Goal: Transaction & Acquisition: Purchase product/service

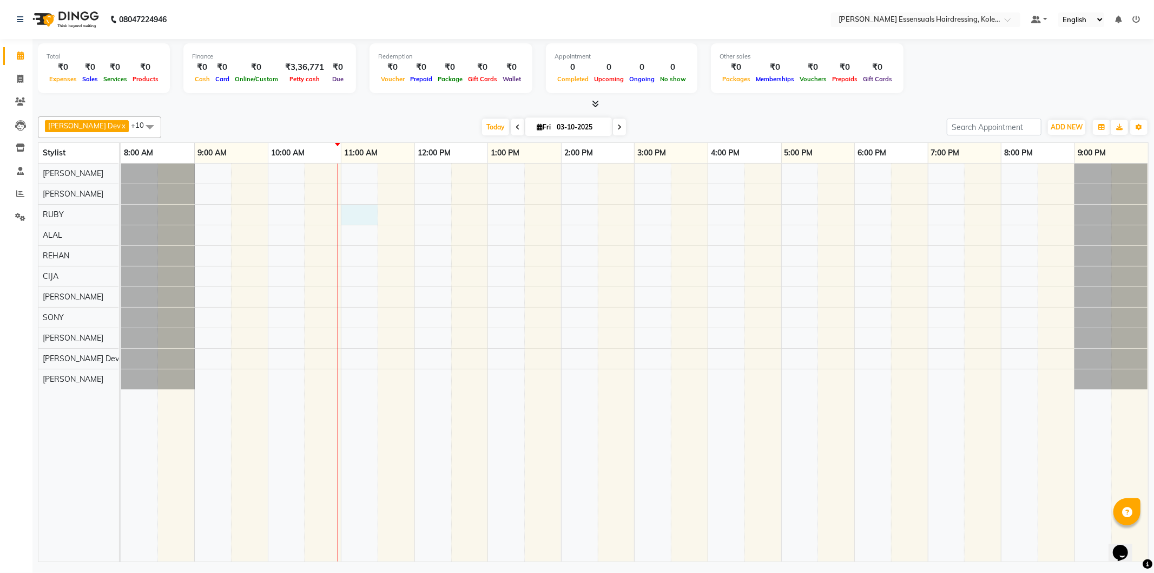
click at [351, 217] on div at bounding box center [634, 362] width 1027 height 398
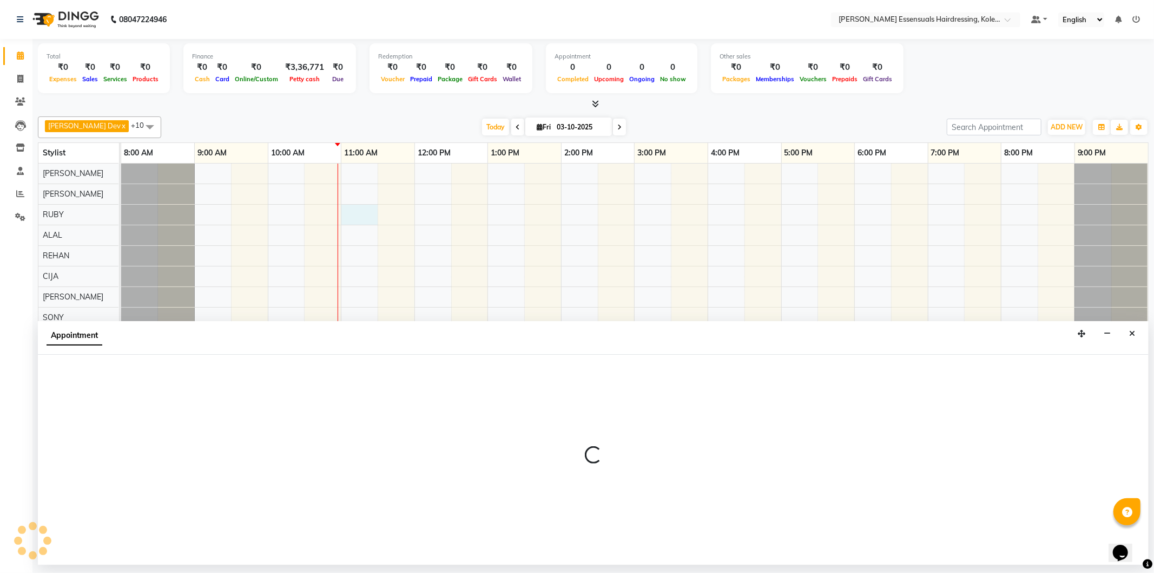
select select "79968"
select select "tentative"
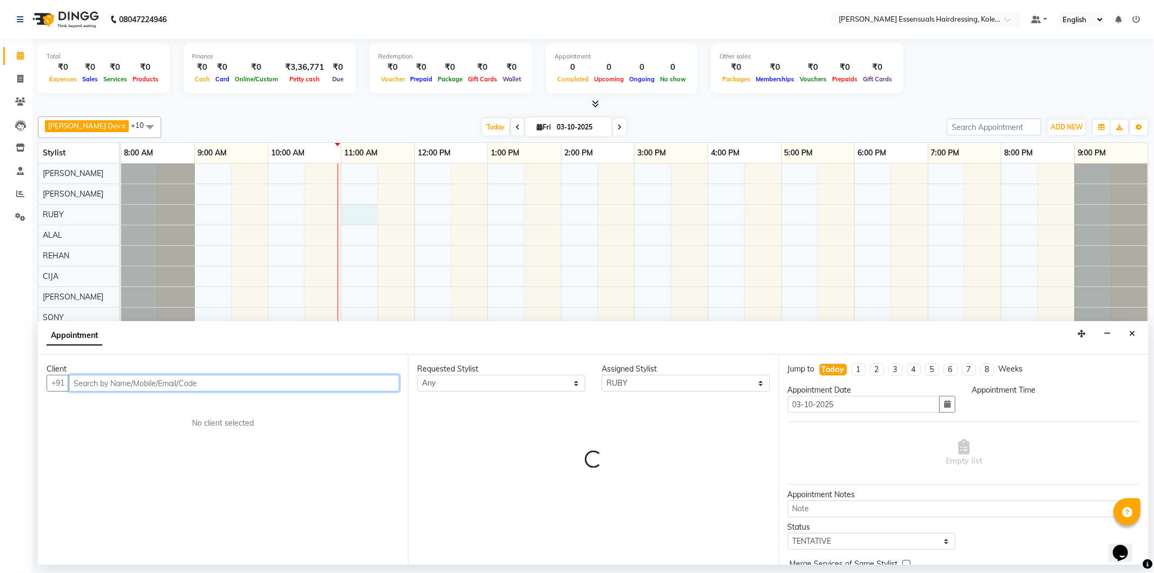
select select "660"
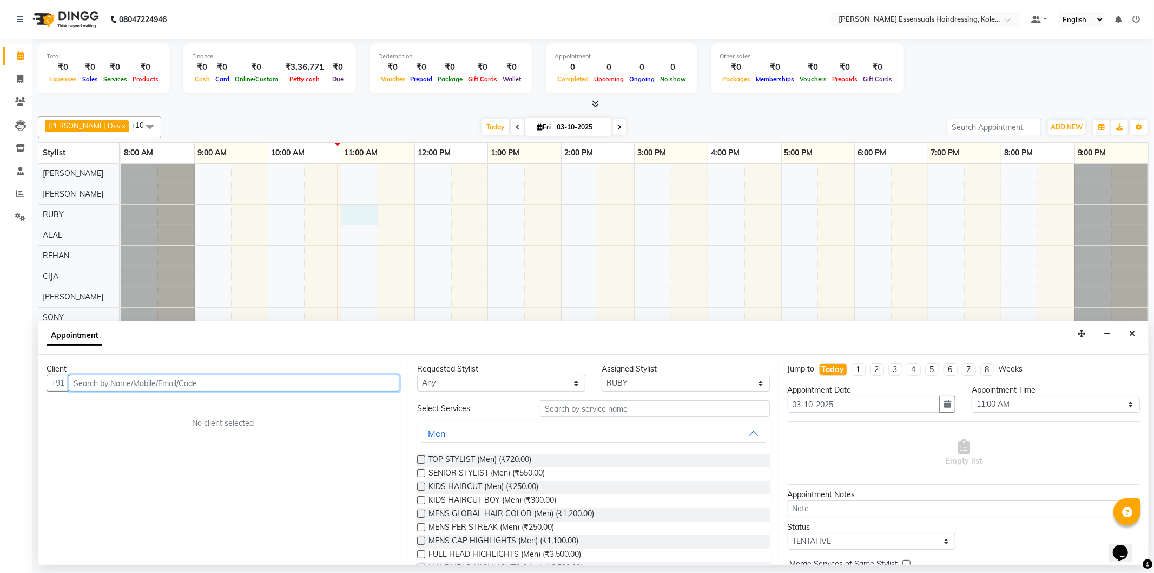
click at [253, 388] on input "text" at bounding box center [234, 383] width 331 height 17
type input "9495677494"
click at [375, 383] on span "Add Client" at bounding box center [377, 383] width 36 height 10
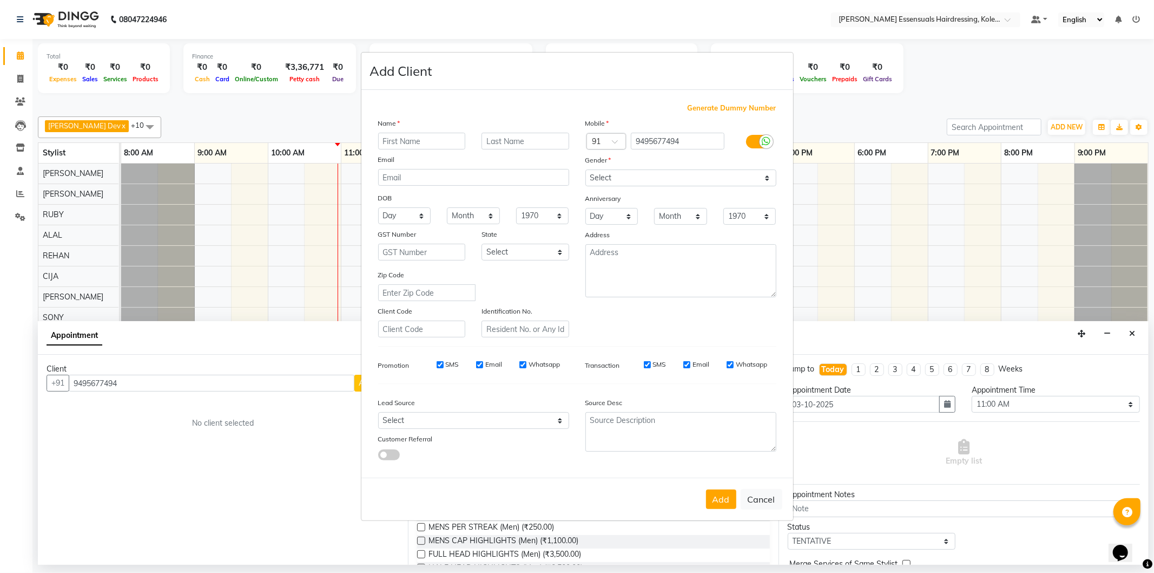
click at [448, 145] on input "text" at bounding box center [422, 141] width 88 height 17
type input "Bisiya"
click at [516, 138] on input "text" at bounding box center [526, 141] width 88 height 17
type input "A"
click at [646, 179] on select "Select [DEMOGRAPHIC_DATA] [DEMOGRAPHIC_DATA] Other Prefer Not To Say" at bounding box center [681, 177] width 191 height 17
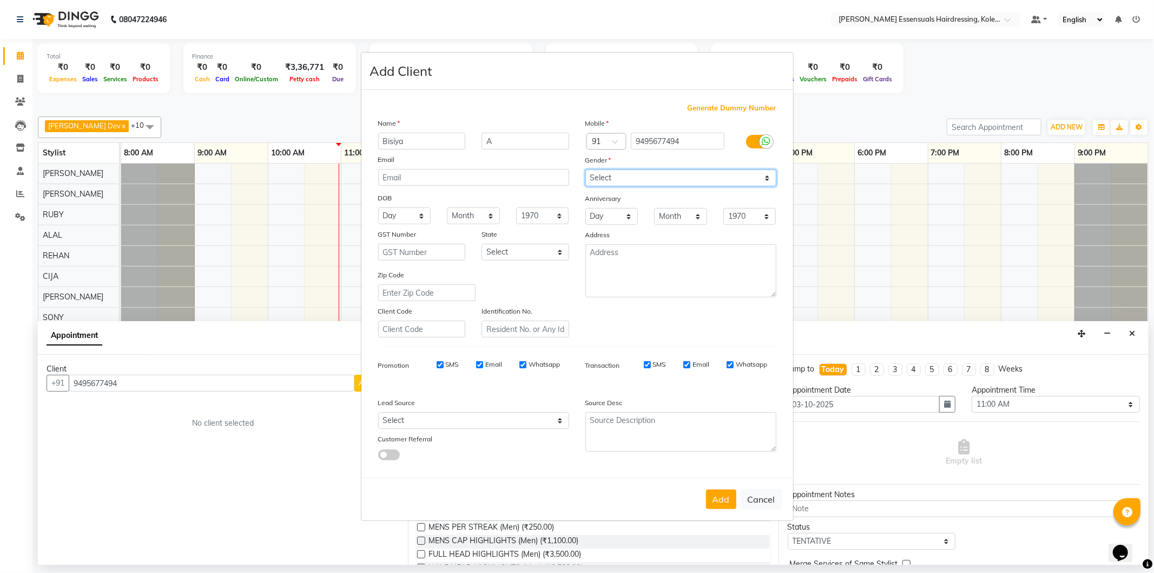
select select "[DEMOGRAPHIC_DATA]"
click at [586, 169] on select "Select [DEMOGRAPHIC_DATA] [DEMOGRAPHIC_DATA] Other Prefer Not To Say" at bounding box center [681, 177] width 191 height 17
click at [733, 502] on button "Add" at bounding box center [721, 498] width 30 height 19
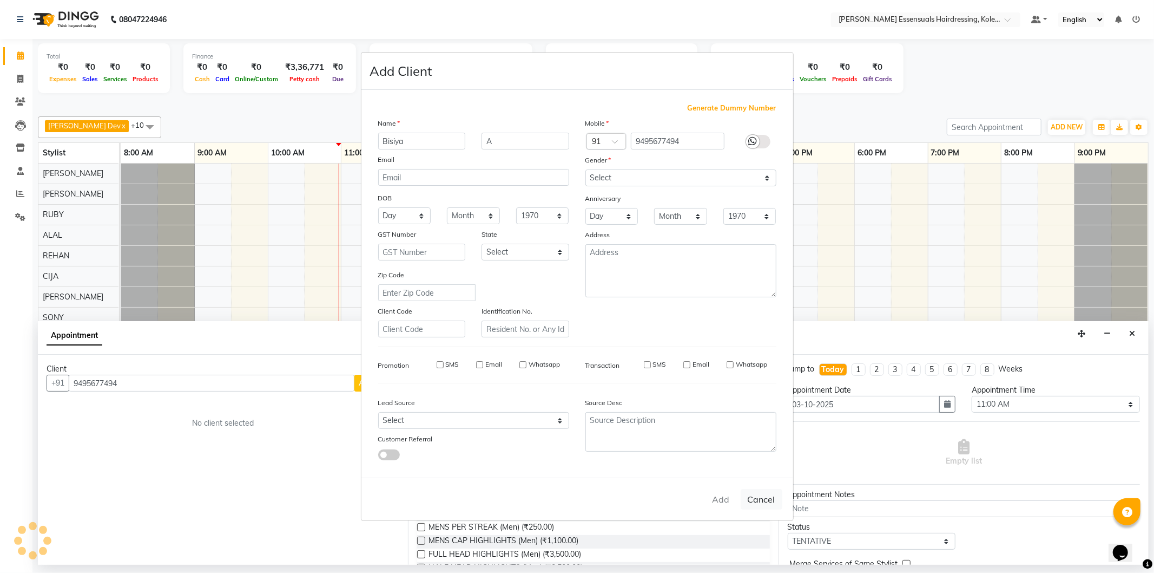
type input "94******94"
select select
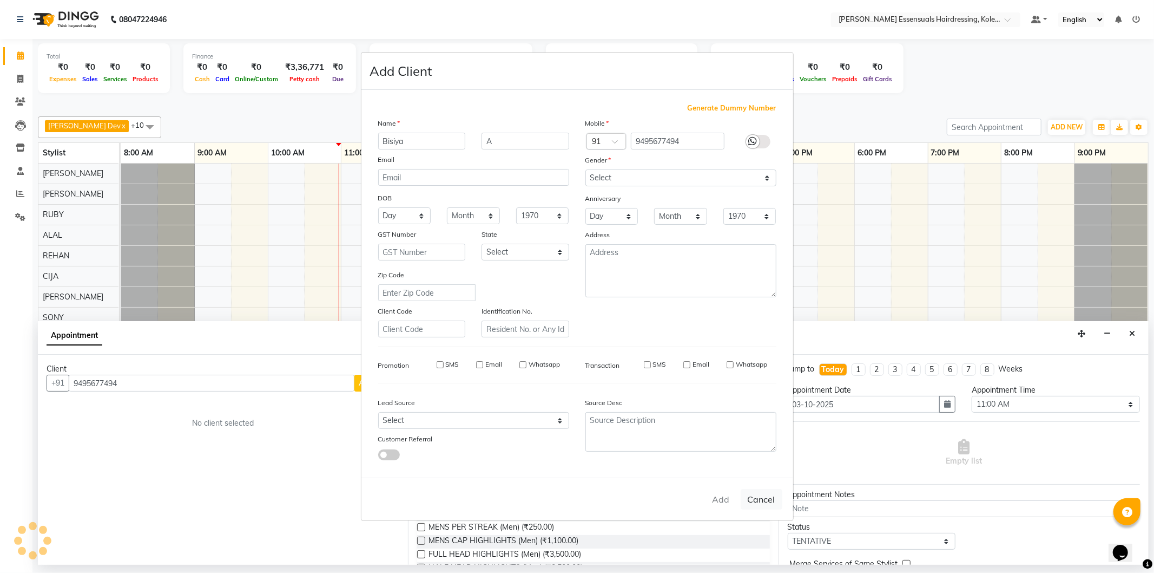
select select
checkbox input "false"
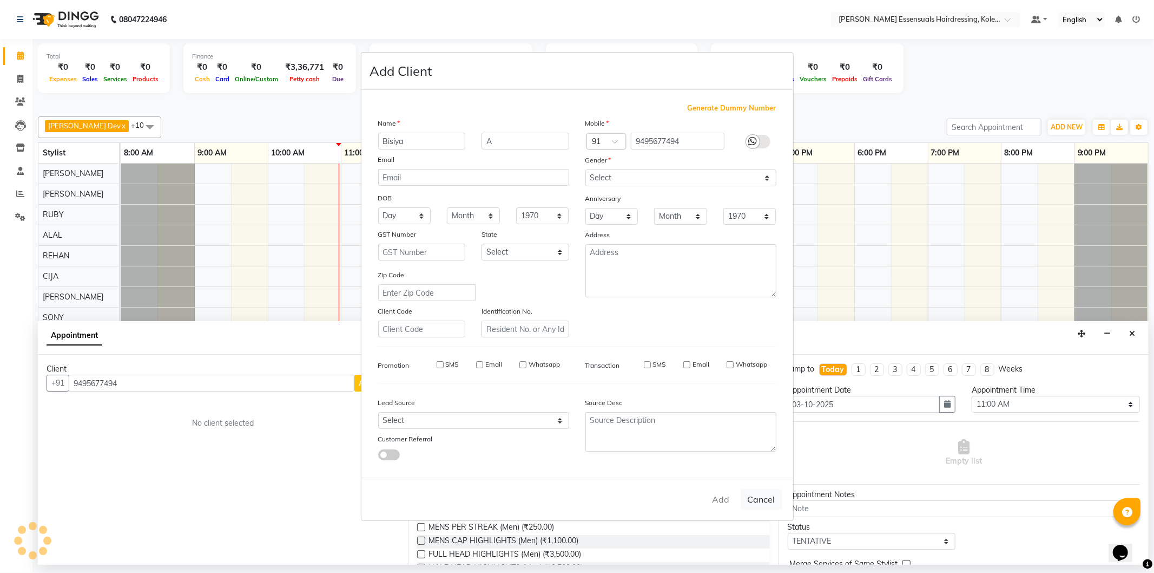
checkbox input "false"
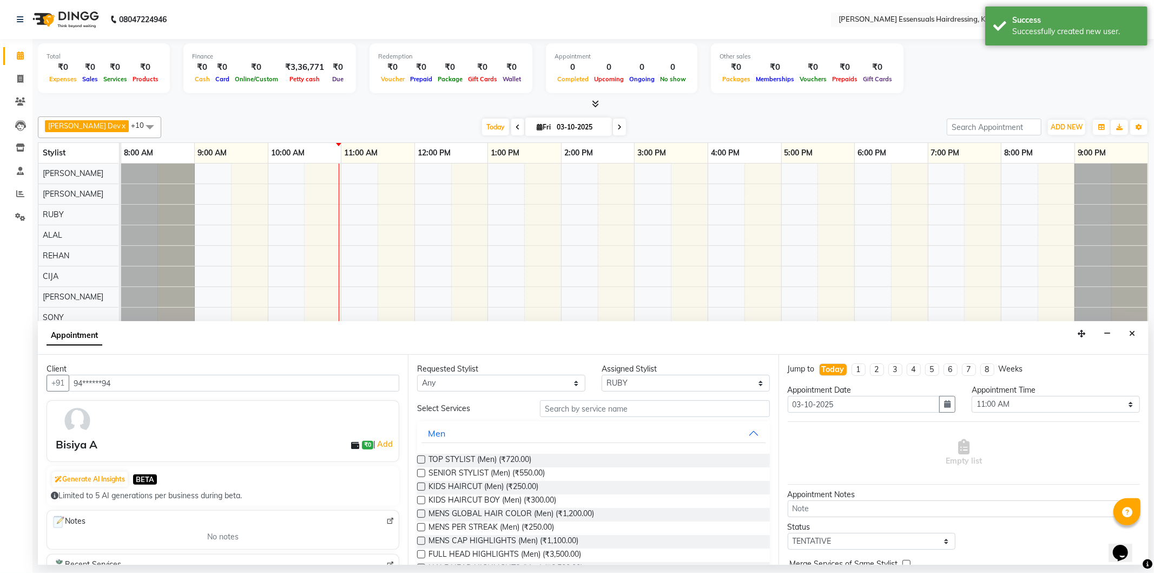
scroll to position [54, 0]
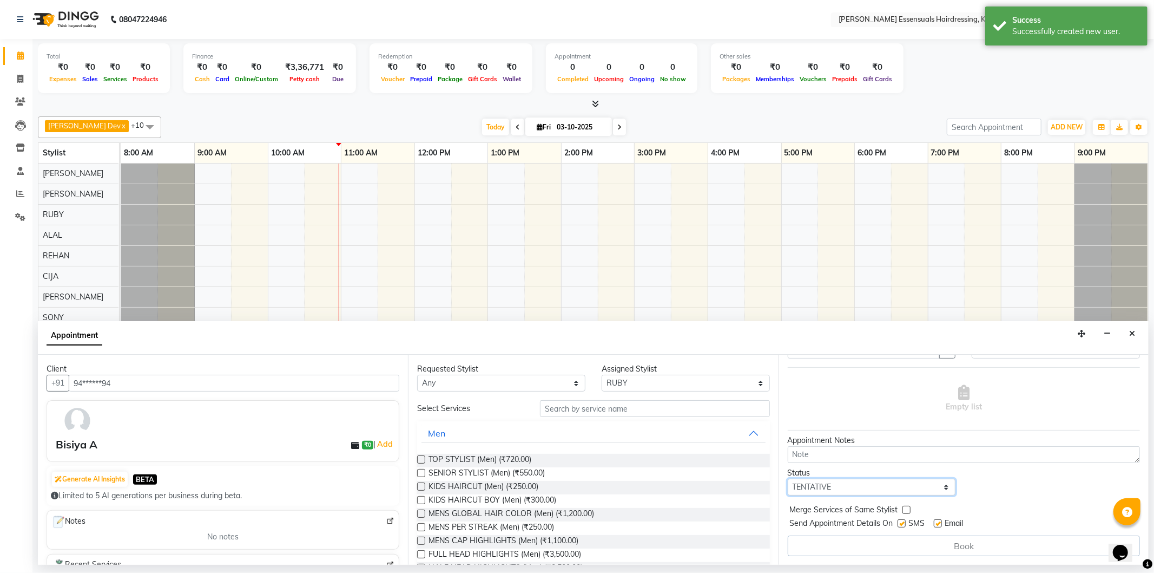
click at [885, 486] on select "Select TENTATIVE CONFIRM CHECK-IN UPCOMING" at bounding box center [872, 486] width 168 height 17
select select "check-in"
click at [788, 478] on select "Select TENTATIVE CONFIRM CHECK-IN UPCOMING" at bounding box center [872, 486] width 168 height 17
click at [581, 404] on input "text" at bounding box center [654, 408] width 229 height 17
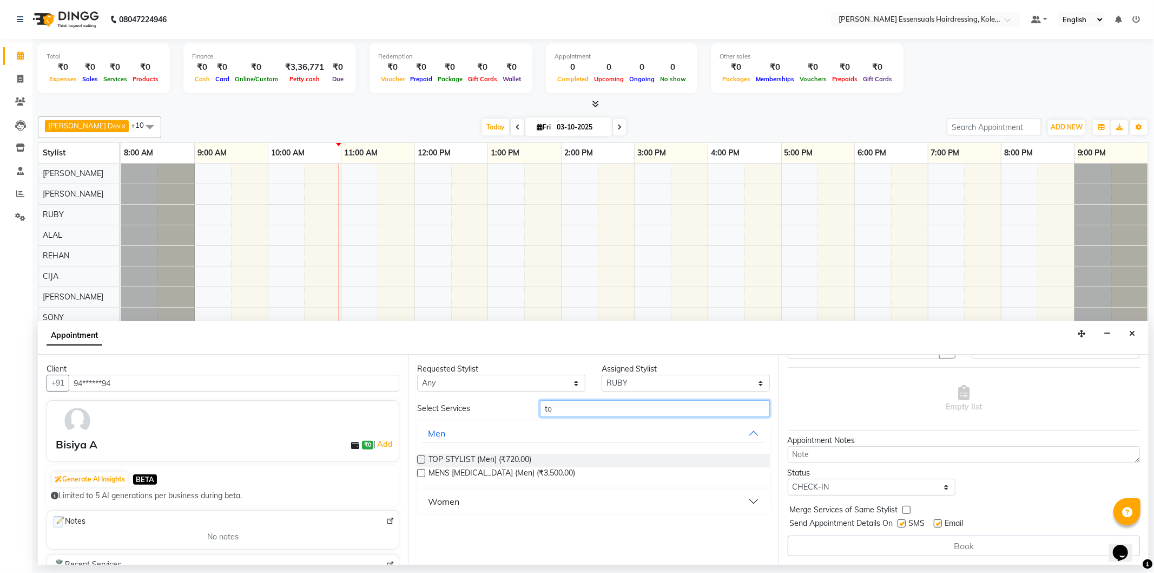
type input "to"
click at [454, 500] on div "Women" at bounding box center [443, 501] width 31 height 13
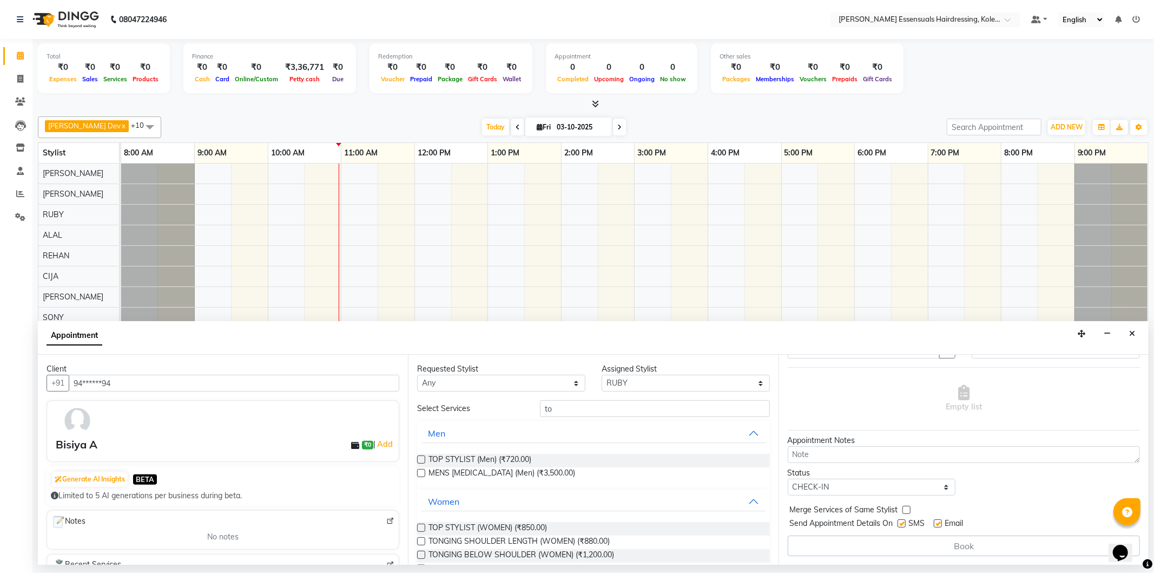
click at [421, 527] on label at bounding box center [421, 527] width 8 height 8
click at [421, 527] on input "checkbox" at bounding box center [420, 528] width 7 height 7
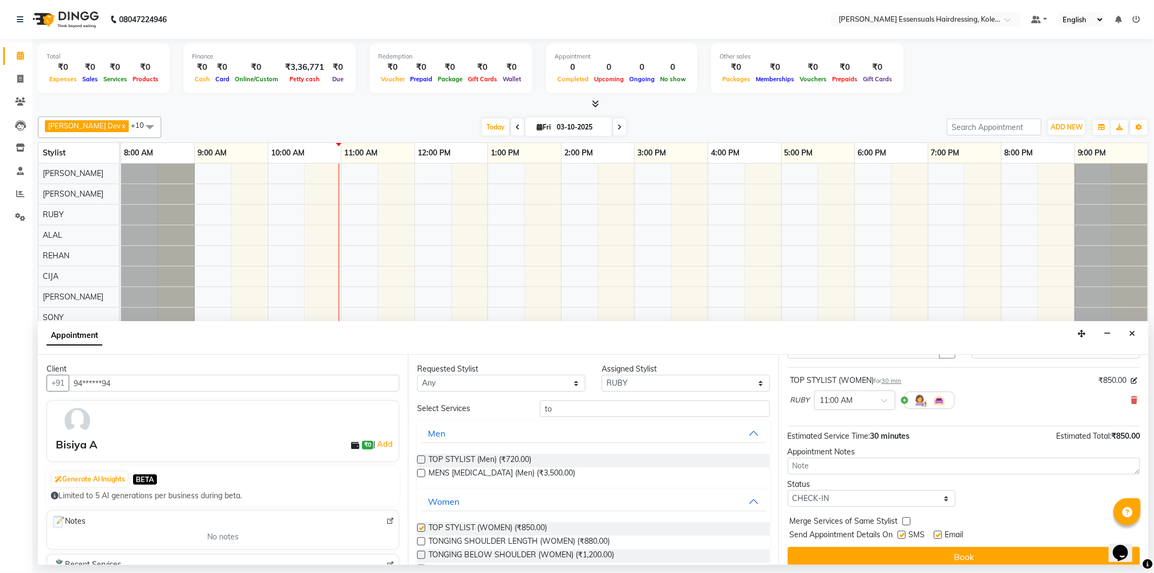
checkbox input "false"
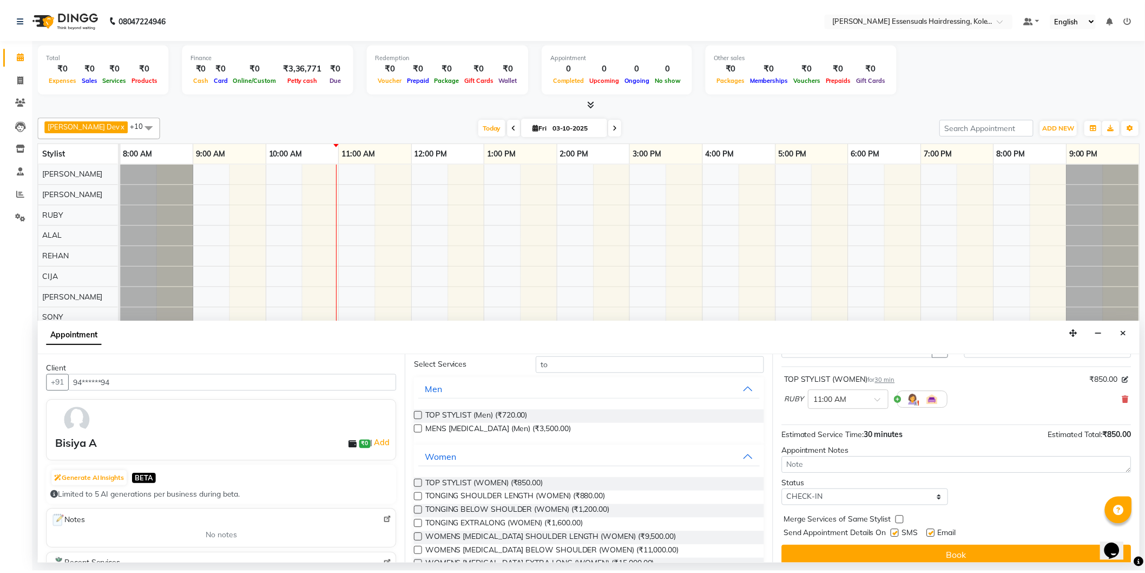
scroll to position [82, 0]
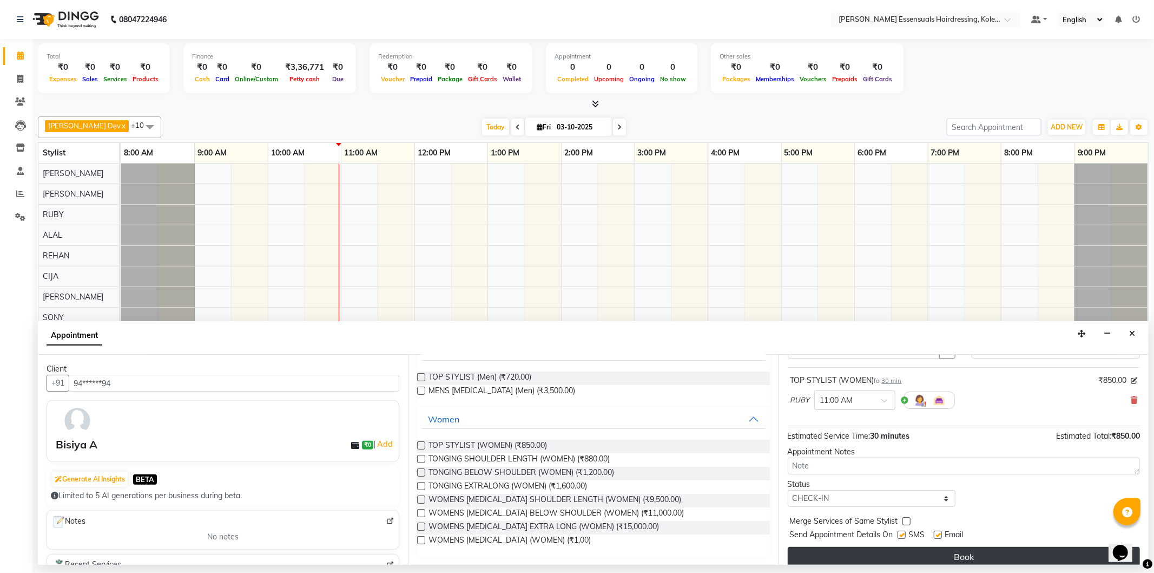
click at [868, 559] on button "Book" at bounding box center [964, 556] width 352 height 19
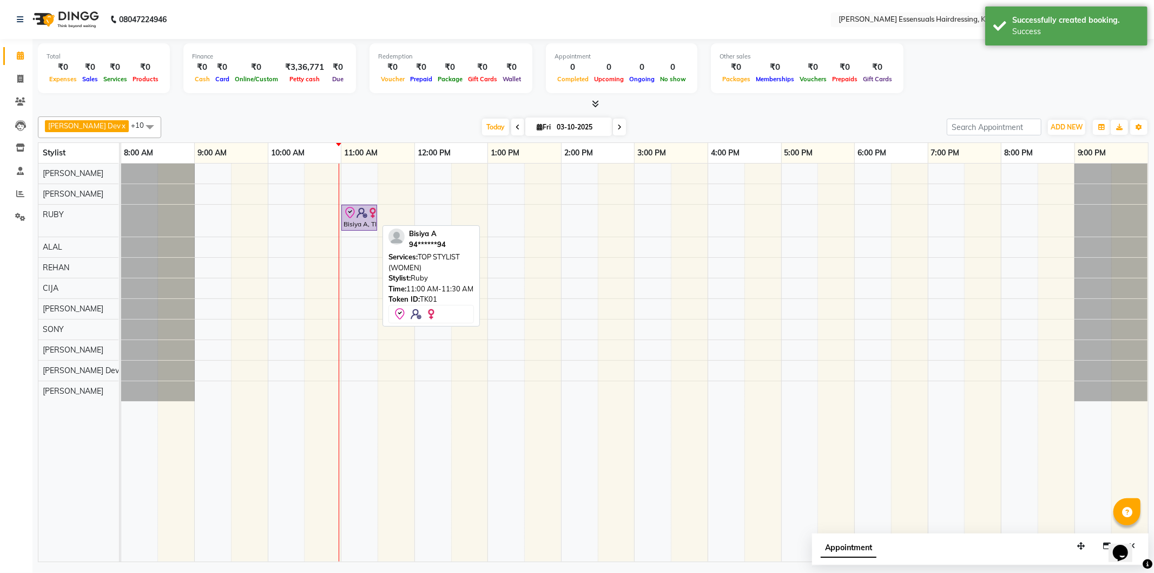
click at [368, 209] on img at bounding box center [373, 212] width 11 height 11
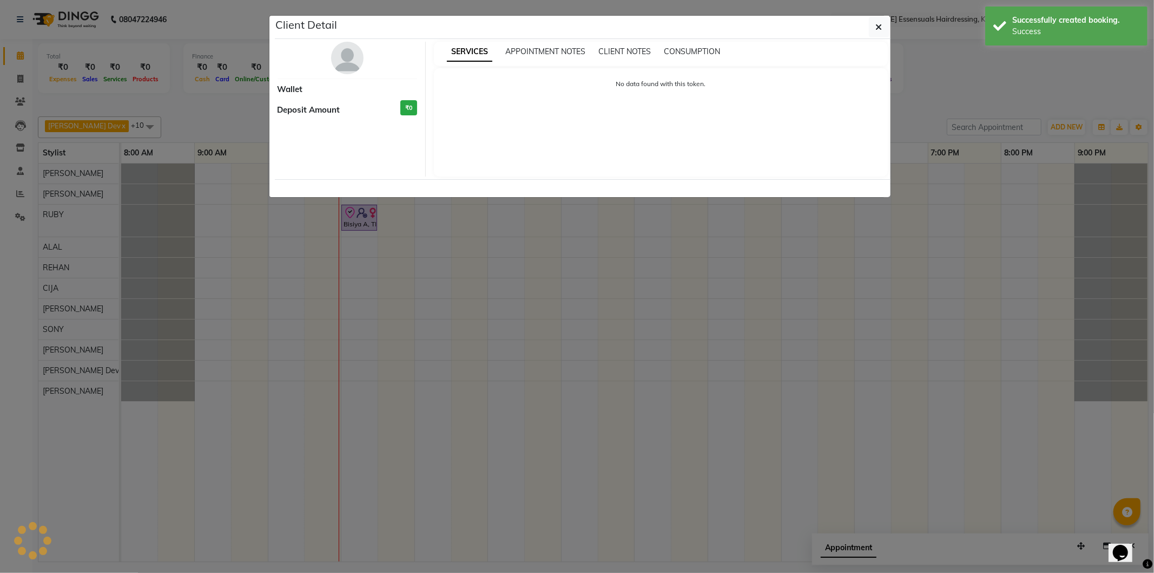
select select "8"
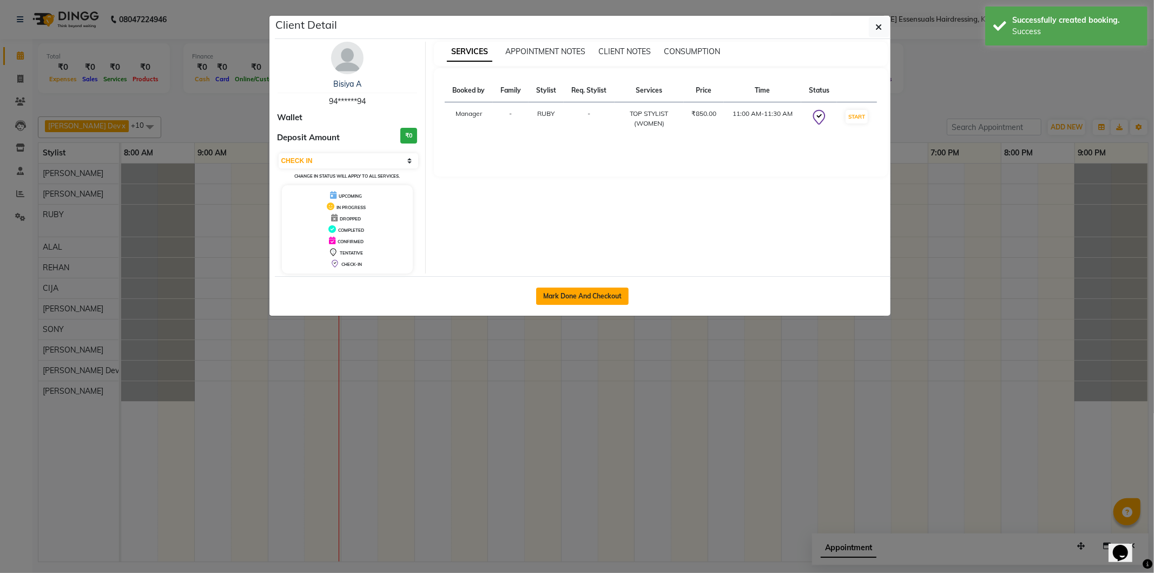
click at [590, 293] on button "Mark Done And Checkout" at bounding box center [582, 295] width 93 height 17
select select "service"
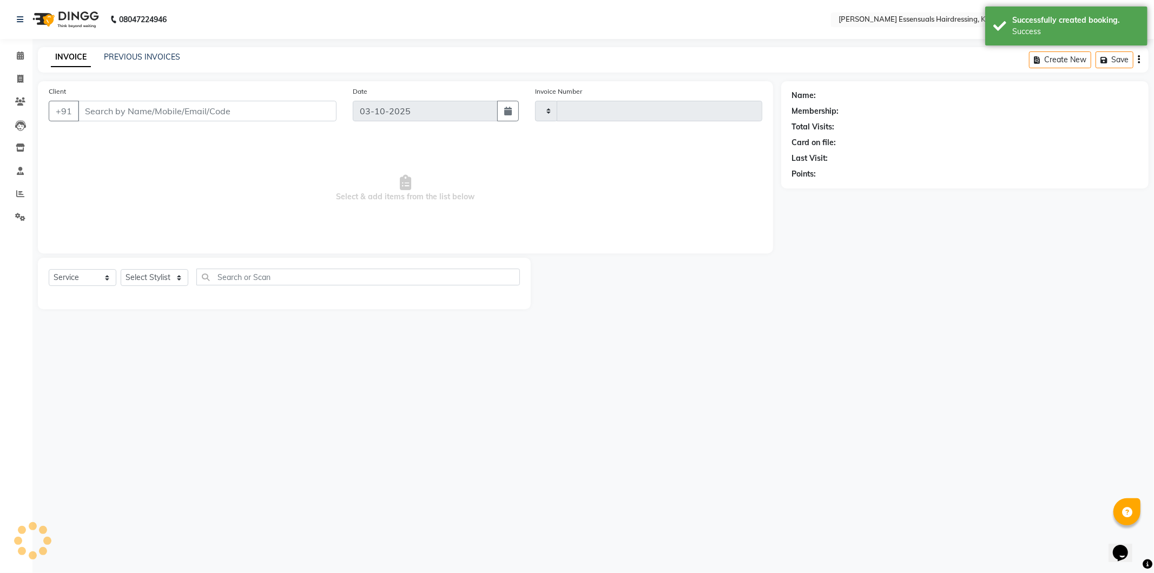
type input "1712"
select select "8281"
type input "94******94"
select select "79968"
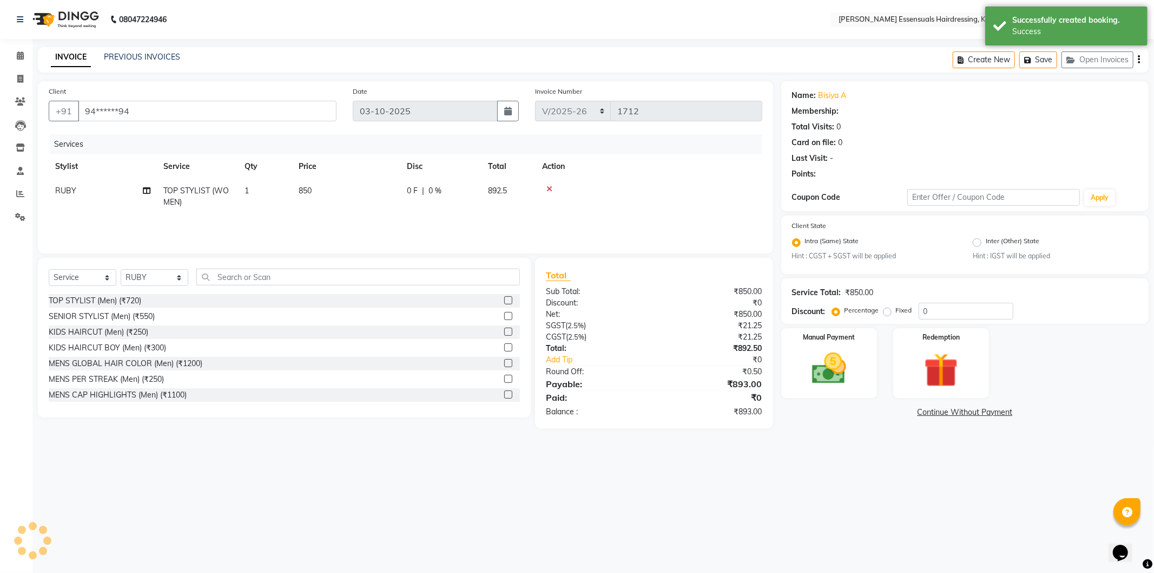
select select "1: Object"
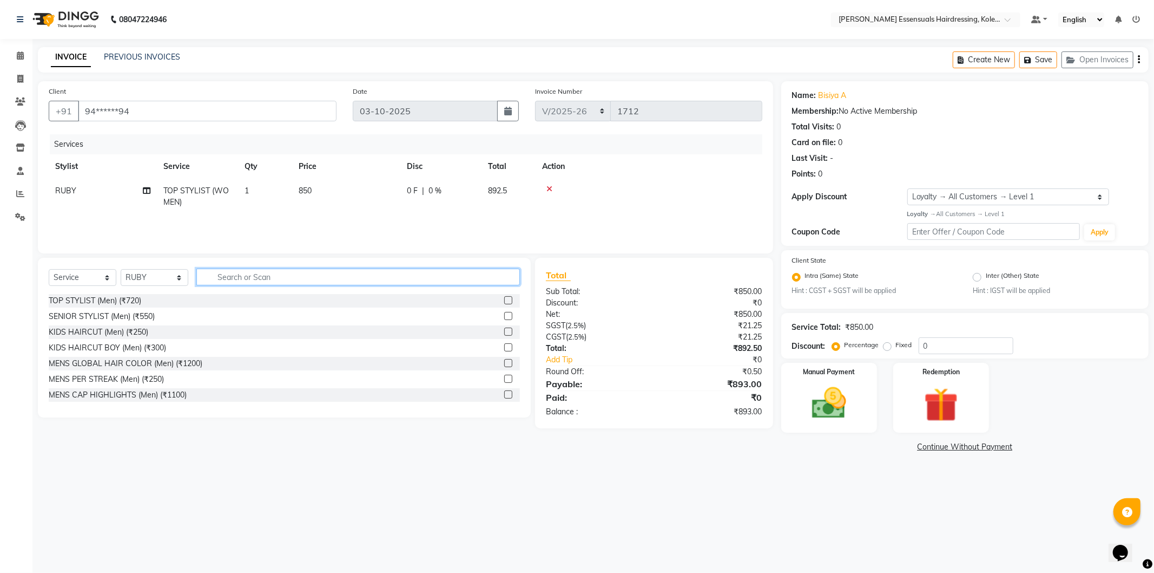
click at [327, 273] on input "text" at bounding box center [358, 276] width 324 height 17
click at [425, 272] on input "clean" at bounding box center [350, 276] width 309 height 17
type input "c"
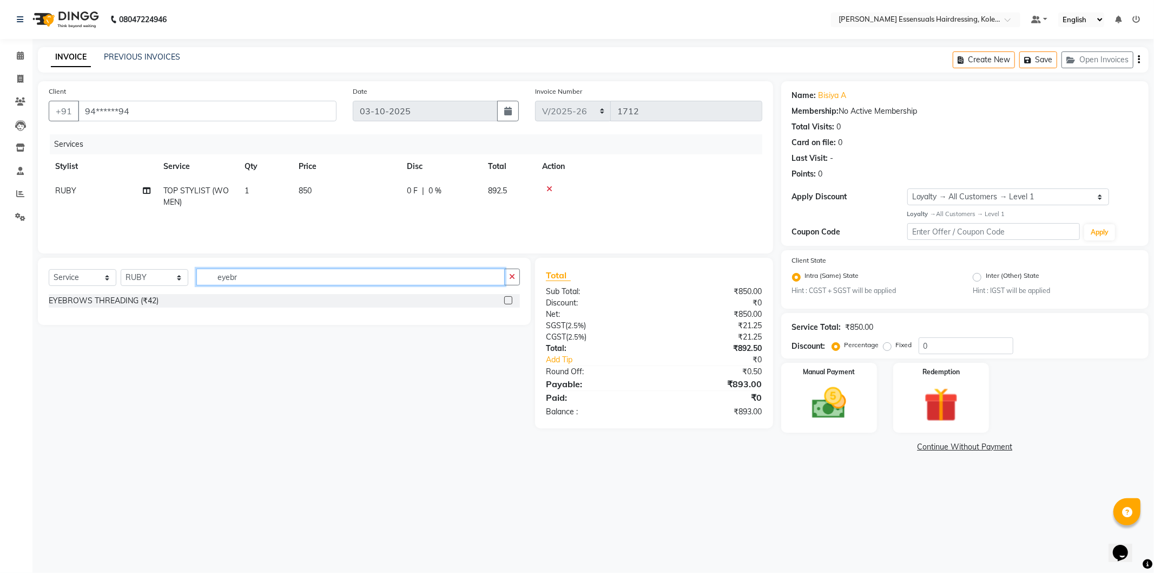
type input "eyebr"
click at [508, 299] on label at bounding box center [508, 300] width 8 height 8
click at [508, 299] on input "checkbox" at bounding box center [507, 300] width 7 height 7
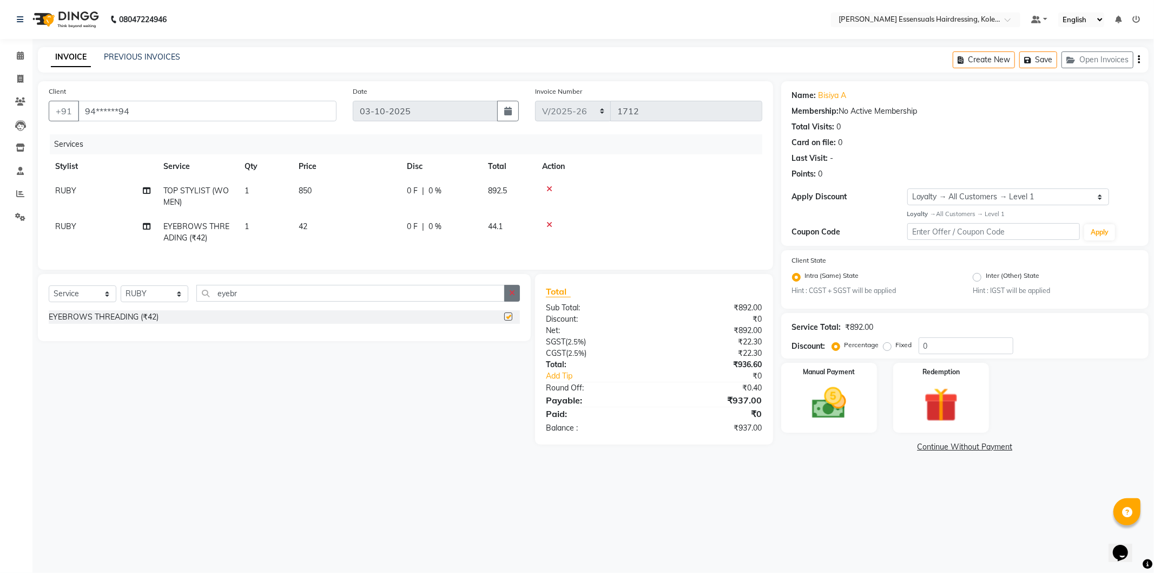
checkbox input "false"
click at [306, 224] on span "42" at bounding box center [303, 226] width 9 height 10
select select "79968"
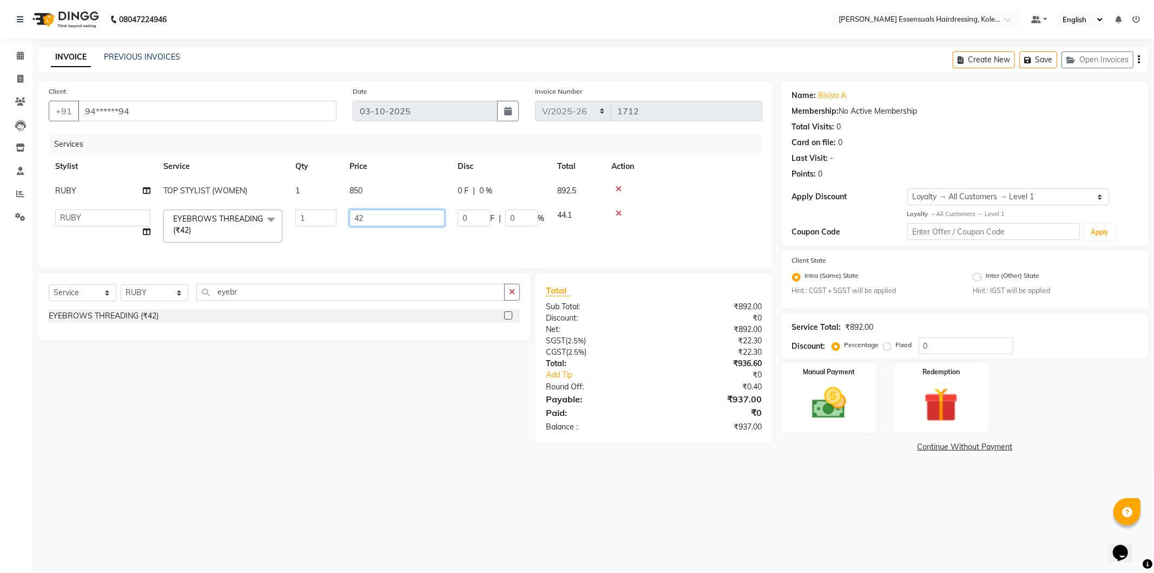
click at [372, 219] on input "42" at bounding box center [397, 217] width 95 height 17
type input "48"
click at [727, 191] on div at bounding box center [684, 189] width 145 height 8
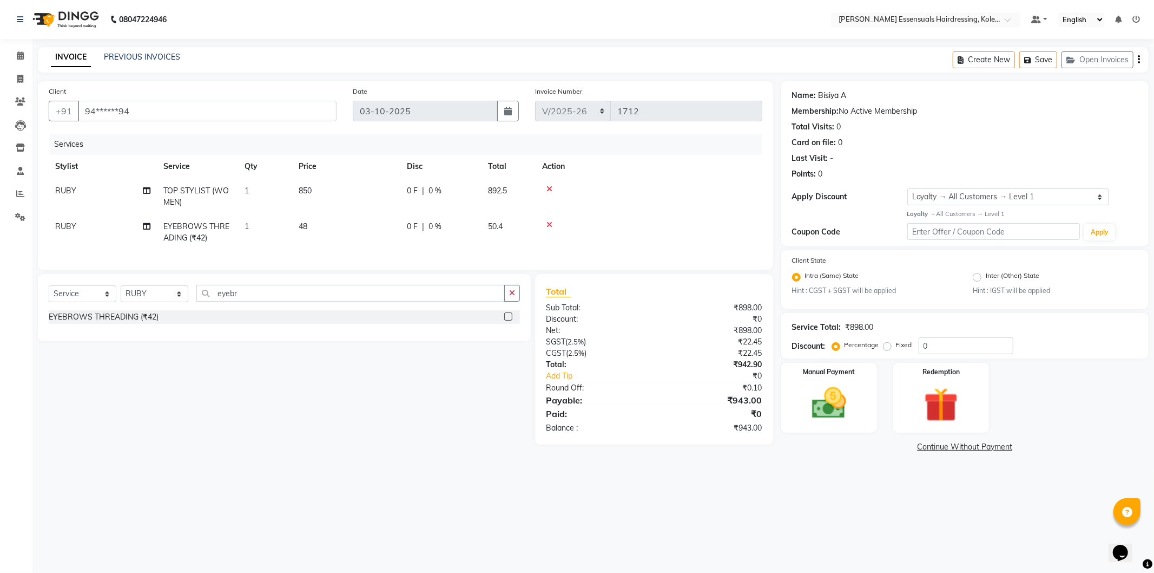
click at [823, 94] on link "Bisiya A" at bounding box center [833, 95] width 28 height 11
click at [255, 301] on input "eyebr" at bounding box center [350, 293] width 309 height 17
click at [511, 297] on icon "button" at bounding box center [512, 293] width 6 height 8
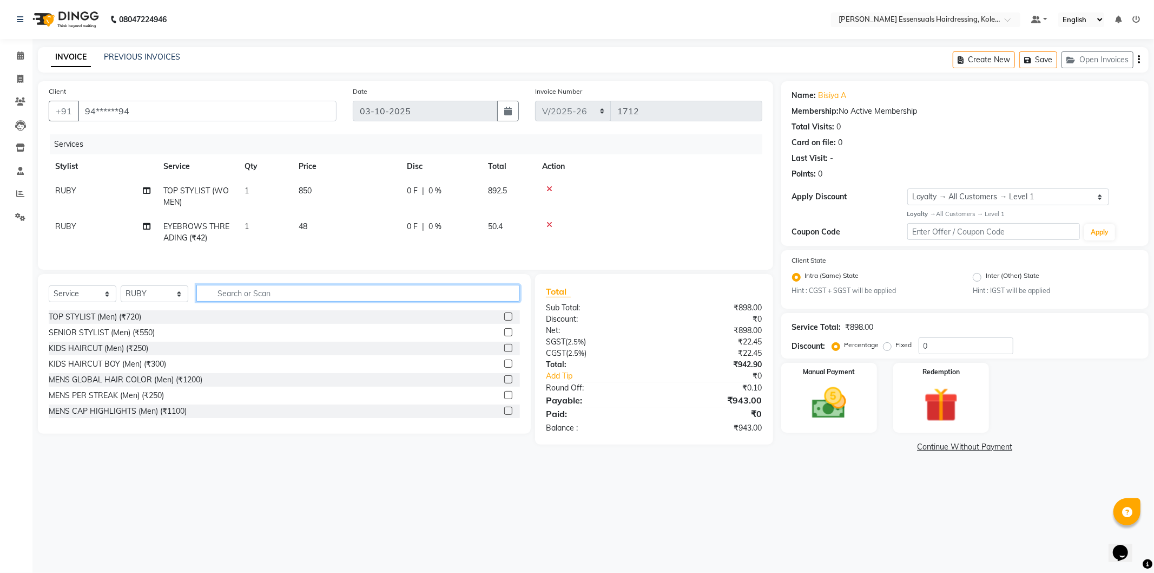
click at [327, 301] on input "text" at bounding box center [358, 293] width 324 height 17
type input "cle"
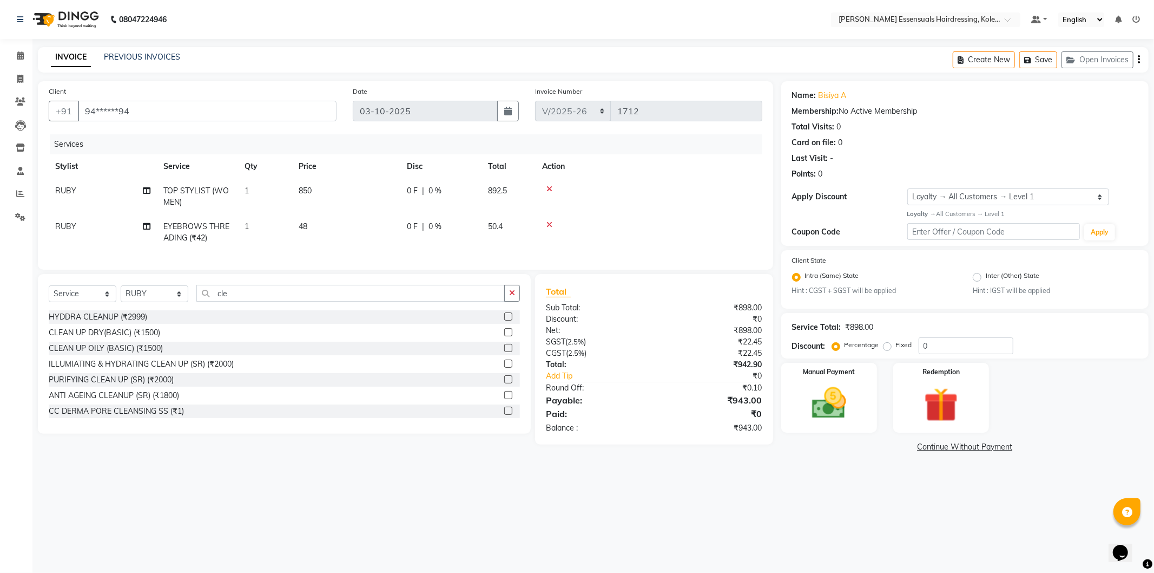
click at [504, 336] on label at bounding box center [508, 332] width 8 height 8
click at [504, 336] on input "checkbox" at bounding box center [507, 332] width 7 height 7
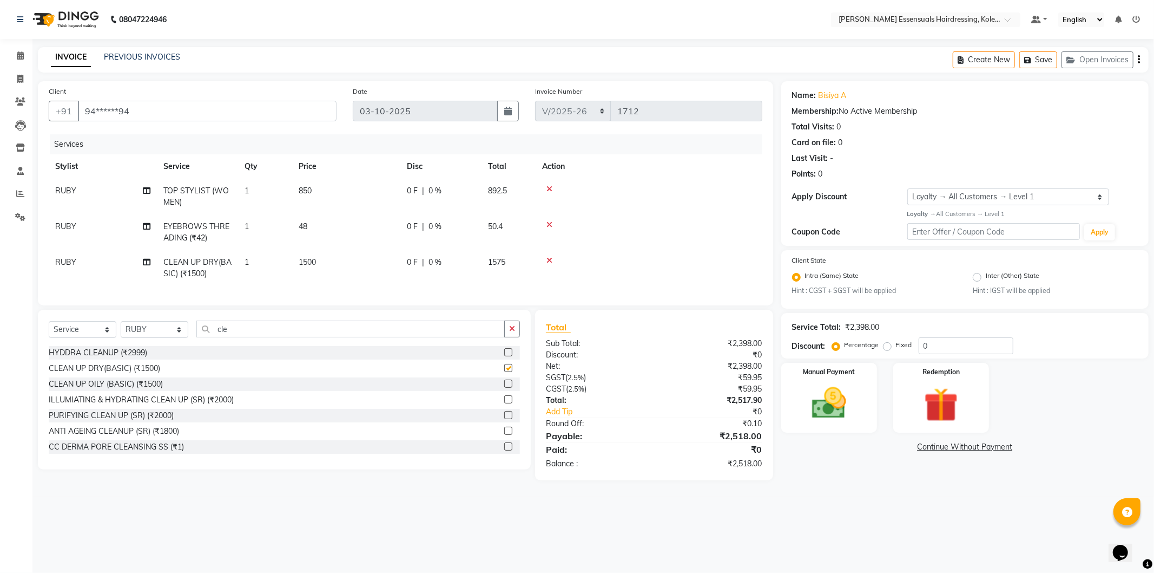
checkbox input "false"
click at [677, 222] on div at bounding box center [649, 225] width 214 height 8
click at [850, 536] on div "08047224946 Select Location × Toni&guy Essensuals Hairdressing, Kolenchery. Def…" at bounding box center [577, 286] width 1154 height 573
click at [1025, 57] on icon "button" at bounding box center [1030, 60] width 11 height 8
click at [19, 61] on span at bounding box center [20, 56] width 19 height 12
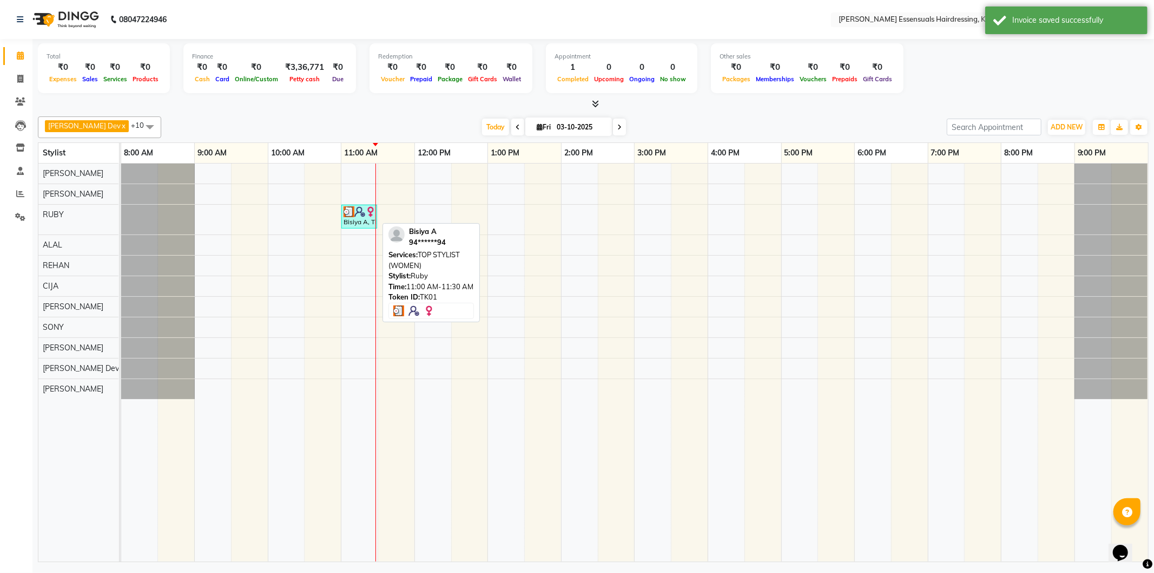
click at [365, 219] on div "Bisiya A, TK01, 11:00 AM-11:30 AM, TOP STYLIST (WOMEN)" at bounding box center [360, 216] width 34 height 21
select select "3"
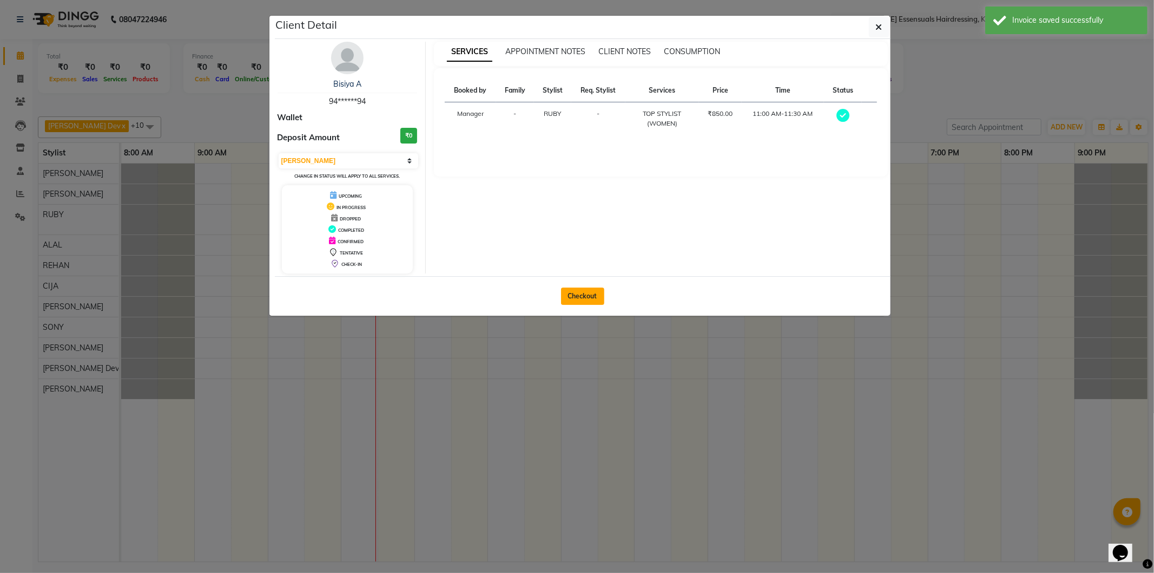
click at [574, 293] on button "Checkout" at bounding box center [582, 295] width 43 height 17
select select "service"
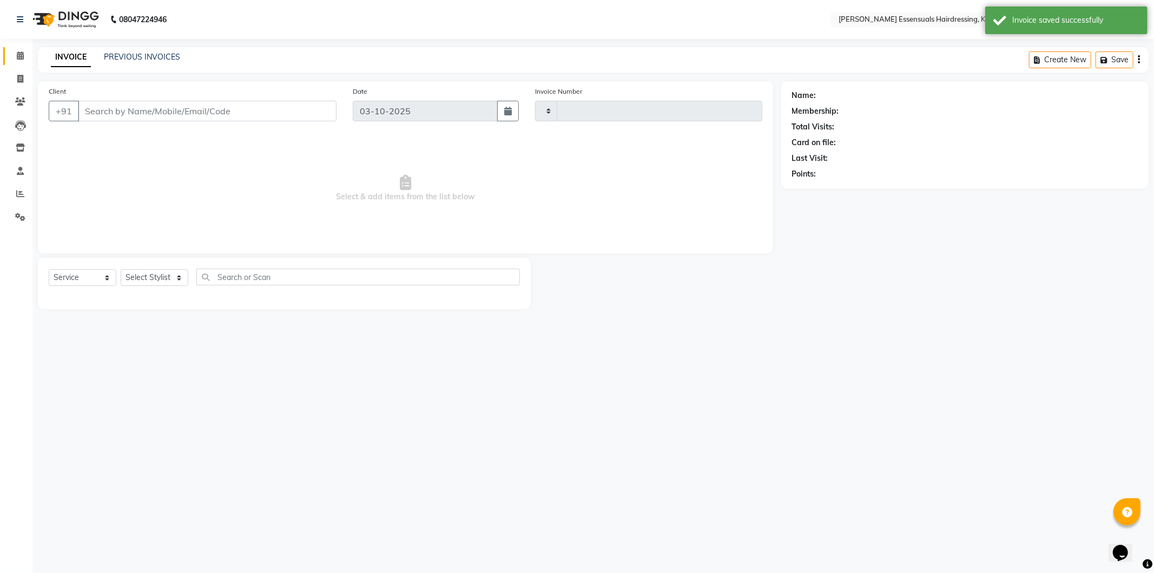
type input "1712"
select select "8281"
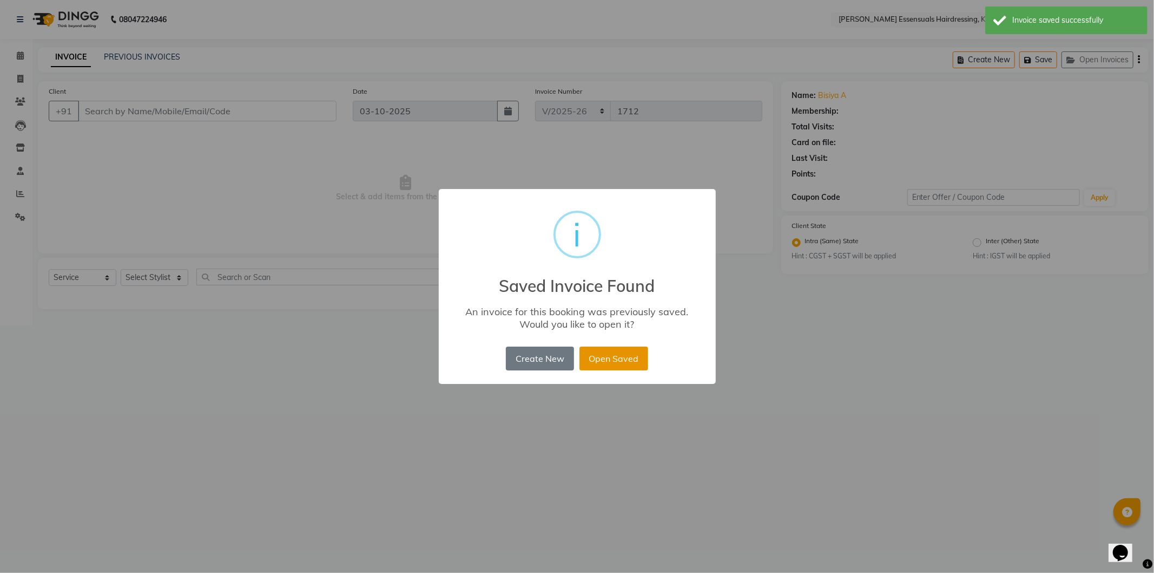
click at [626, 362] on button "Open Saved" at bounding box center [614, 358] width 69 height 24
type input "94******94"
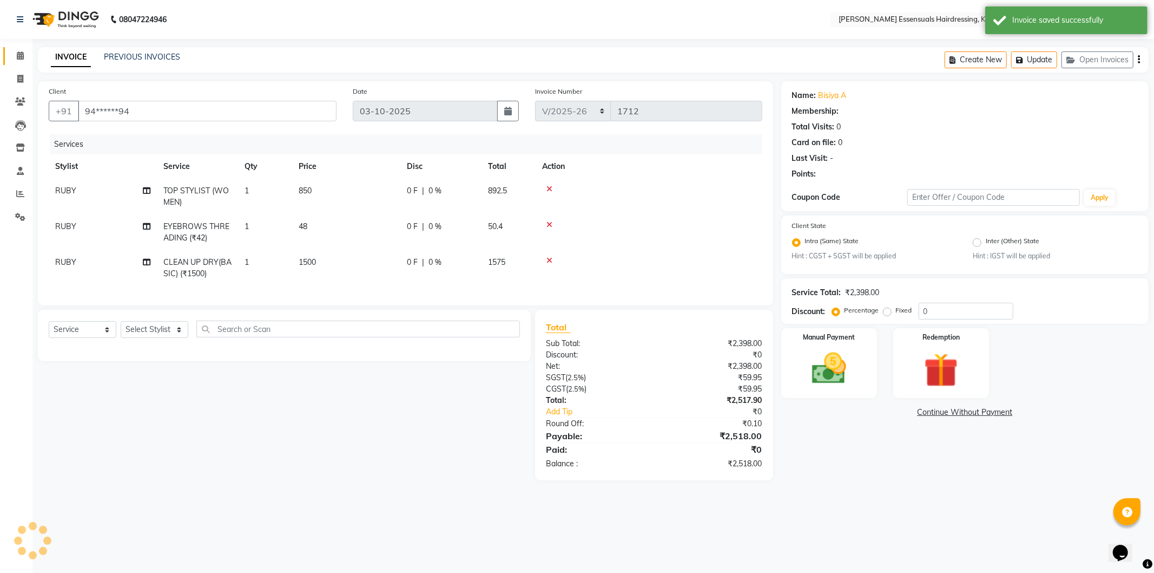
select select "1: Object"
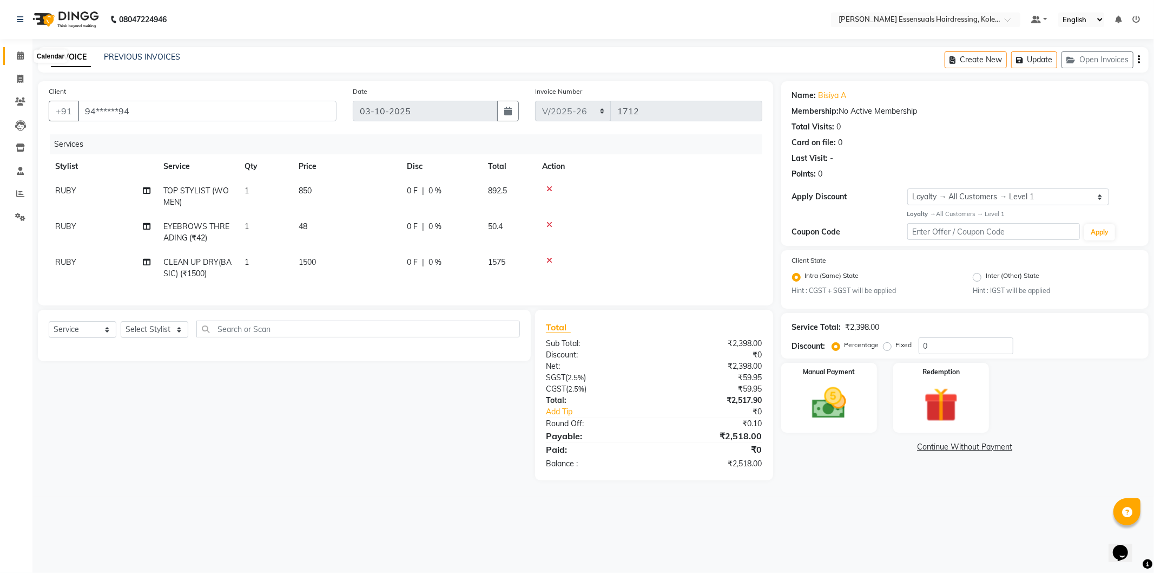
click at [17, 57] on icon at bounding box center [20, 55] width 7 height 8
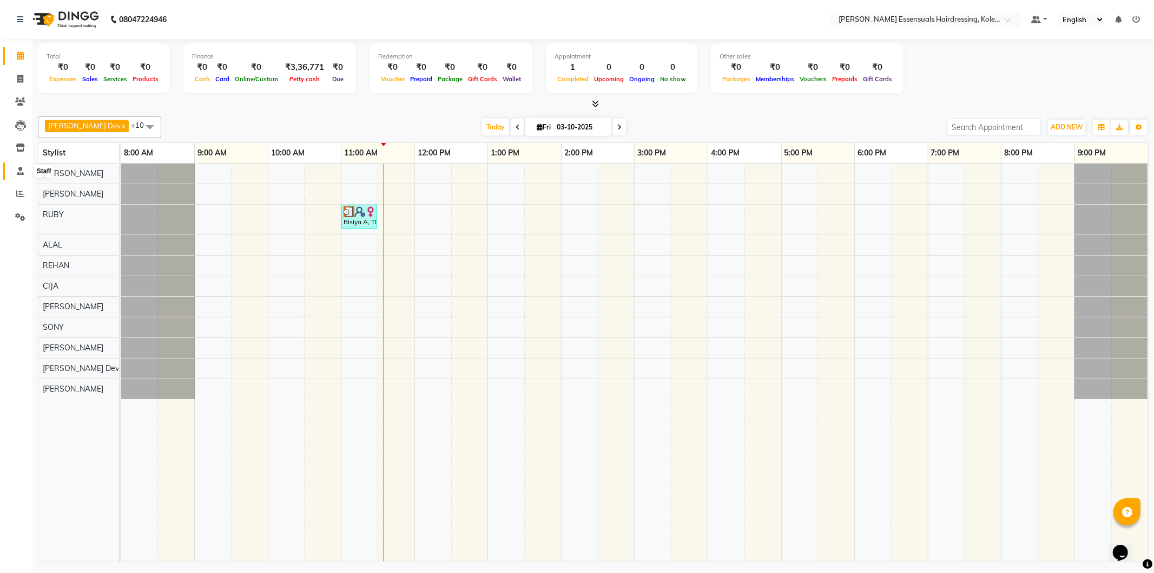
click at [19, 175] on icon at bounding box center [20, 171] width 7 height 8
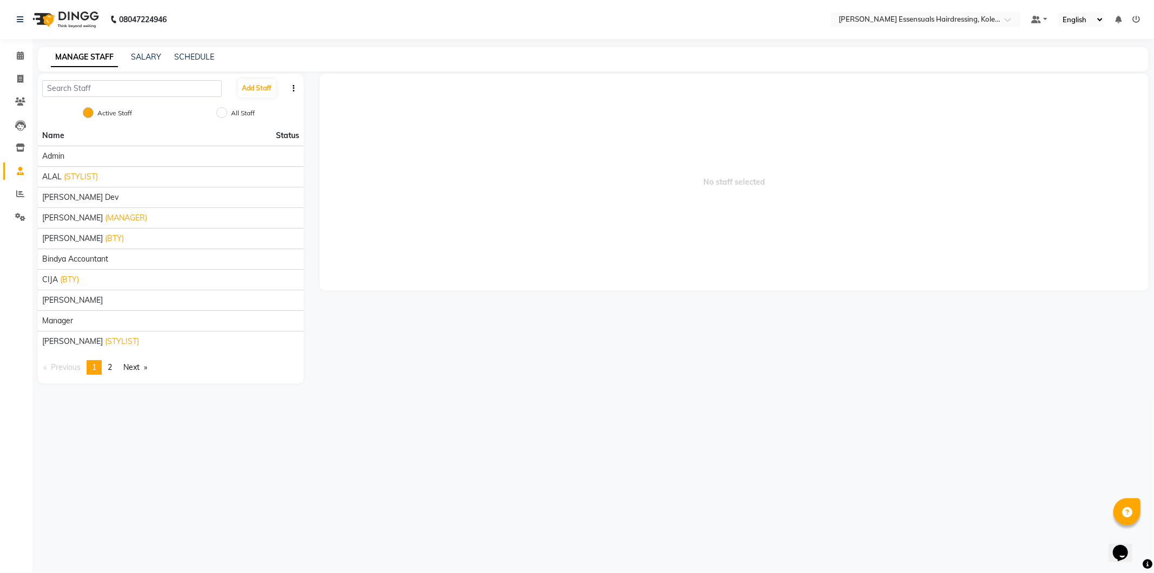
click at [291, 89] on button "button" at bounding box center [293, 88] width 11 height 11
click at [147, 56] on link "SALARY" at bounding box center [146, 57] width 30 height 10
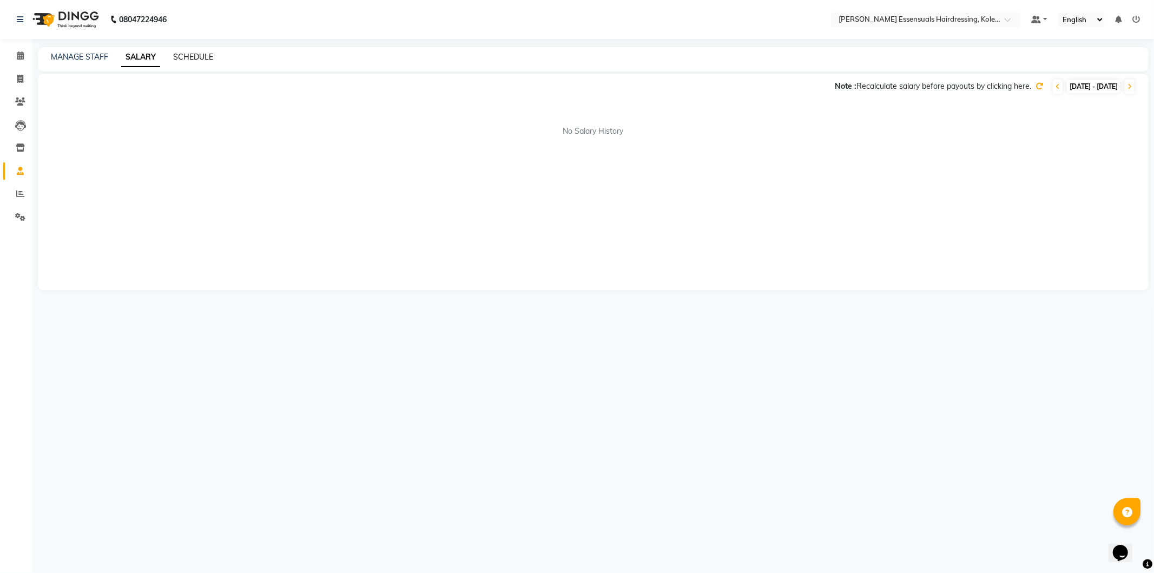
click at [182, 60] on link "SCHEDULE" at bounding box center [193, 57] width 40 height 10
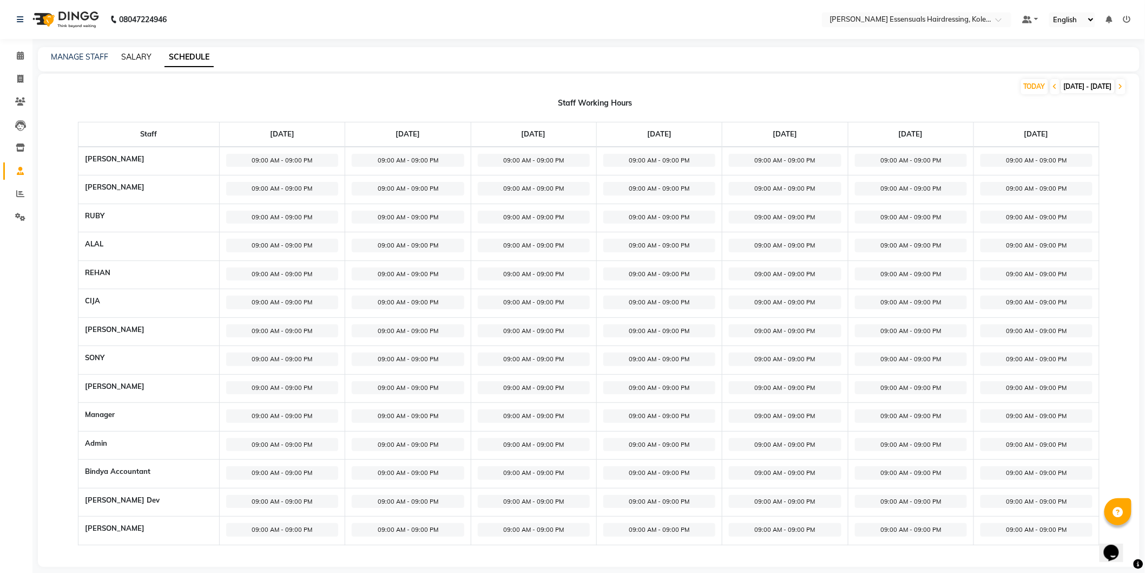
click at [130, 56] on link "SALARY" at bounding box center [136, 57] width 30 height 10
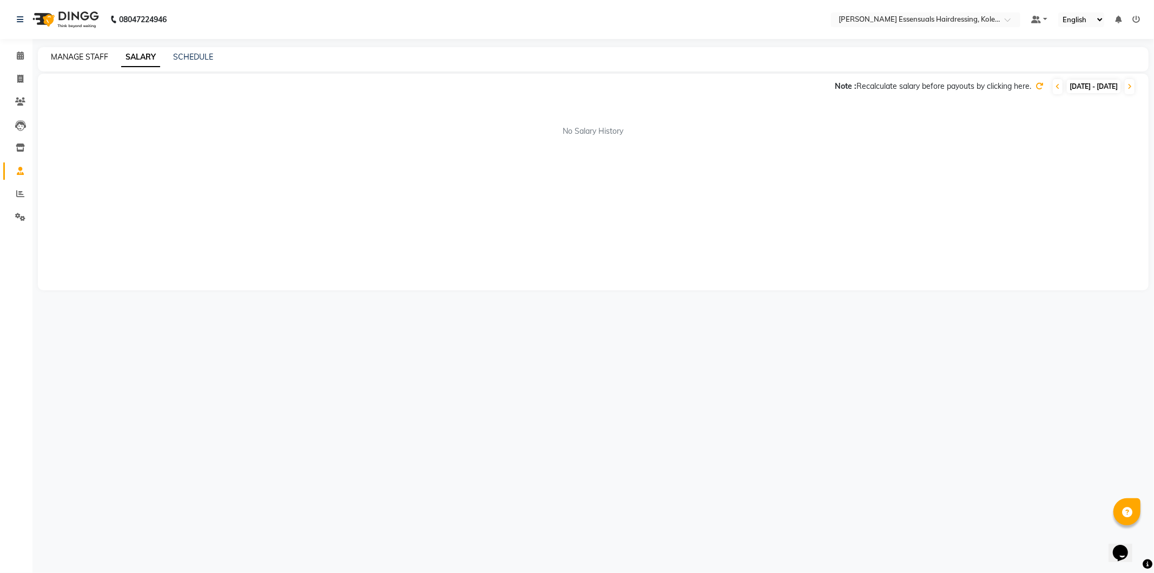
click at [79, 55] on link "MANAGE STAFF" at bounding box center [79, 57] width 57 height 10
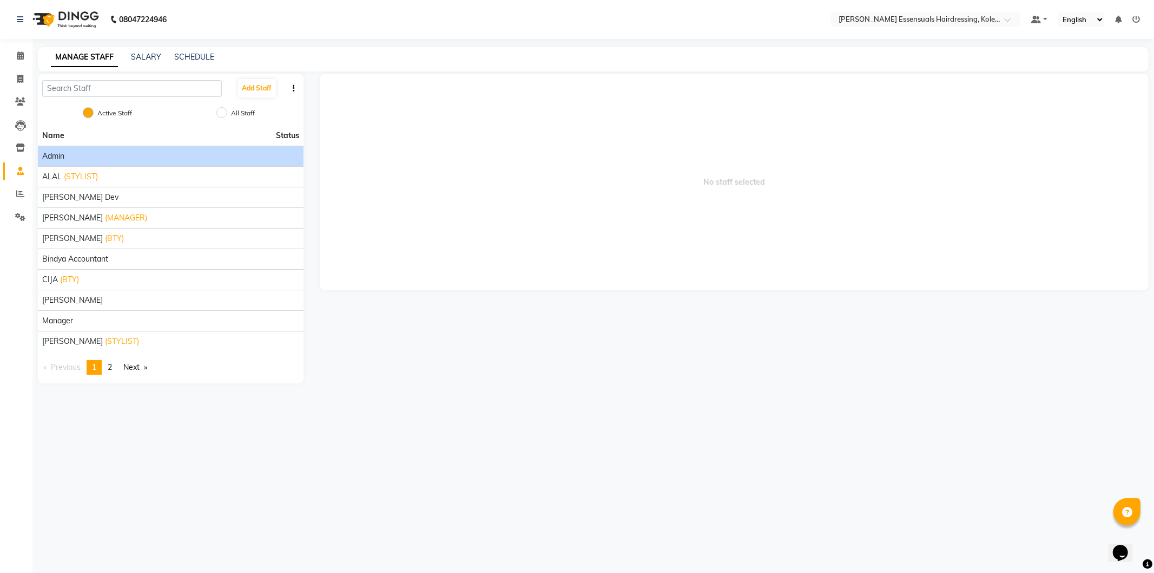
click at [118, 160] on div "Admin" at bounding box center [170, 155] width 257 height 11
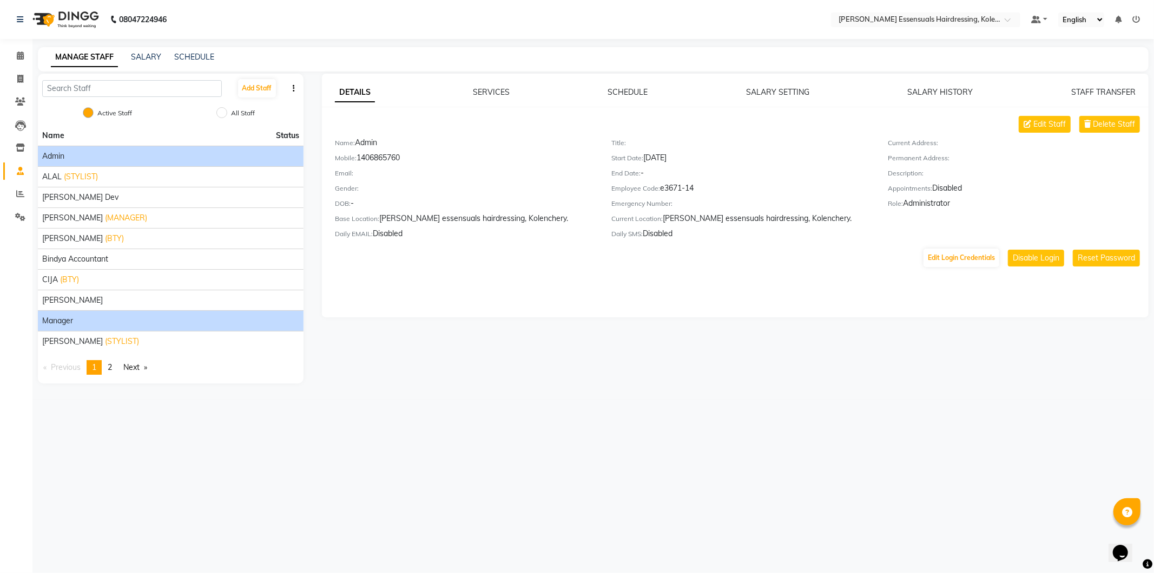
click at [130, 316] on div "Manager" at bounding box center [170, 320] width 257 height 11
click at [24, 57] on span at bounding box center [20, 56] width 19 height 12
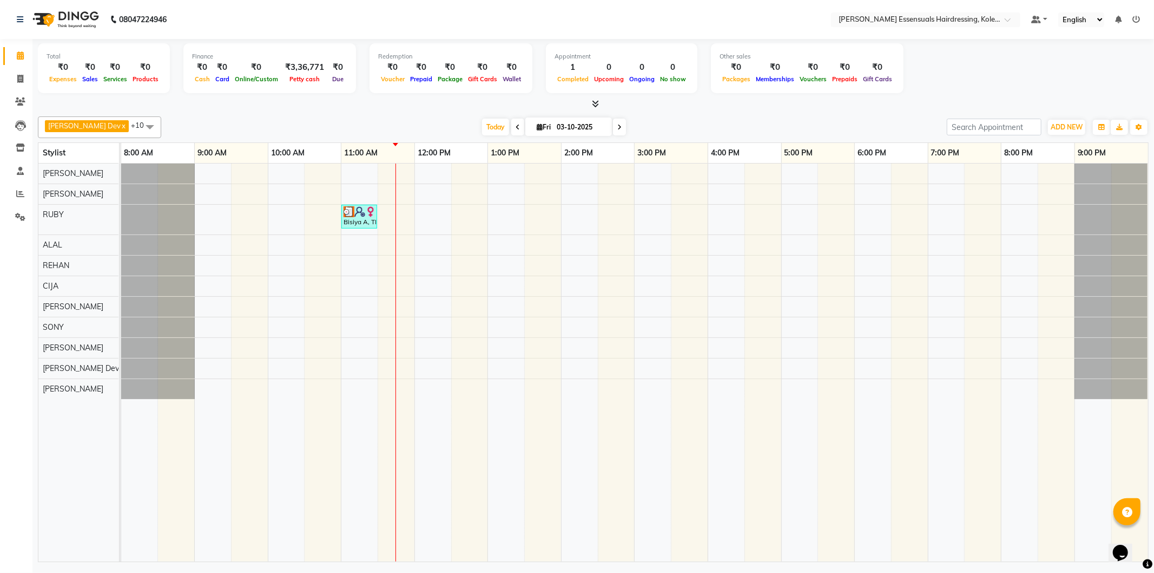
click at [593, 105] on icon at bounding box center [595, 104] width 7 height 8
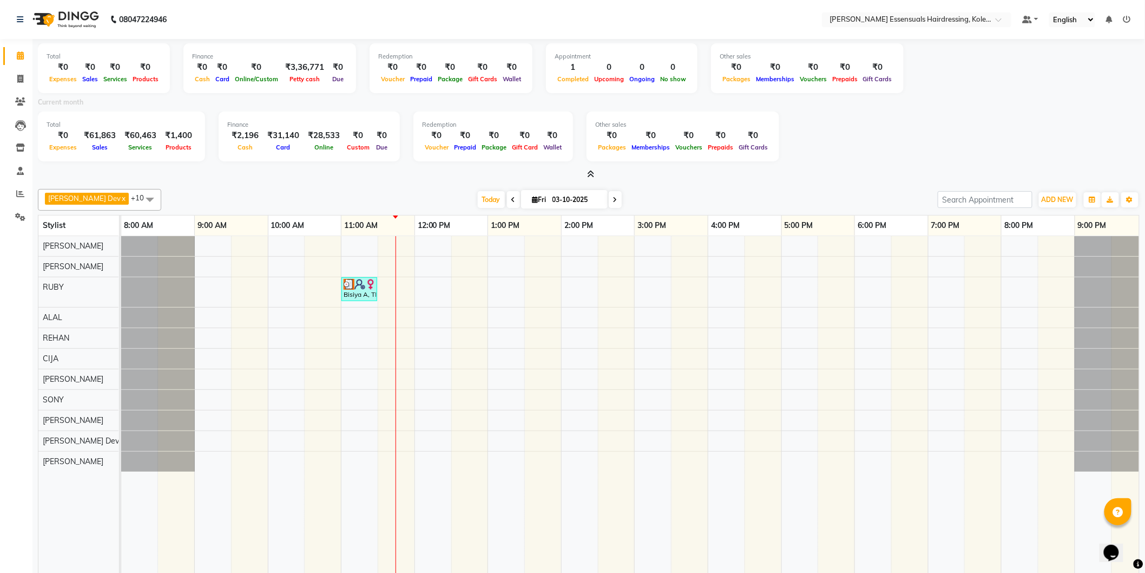
click at [939, 93] on div "Total ₹0 Expenses ₹0 Sales ₹0 Services ₹0 Products Finance ₹0 Cash ₹0 Card ₹0 O…" at bounding box center [589, 69] width 1102 height 53
click at [591, 174] on icon at bounding box center [591, 174] width 7 height 8
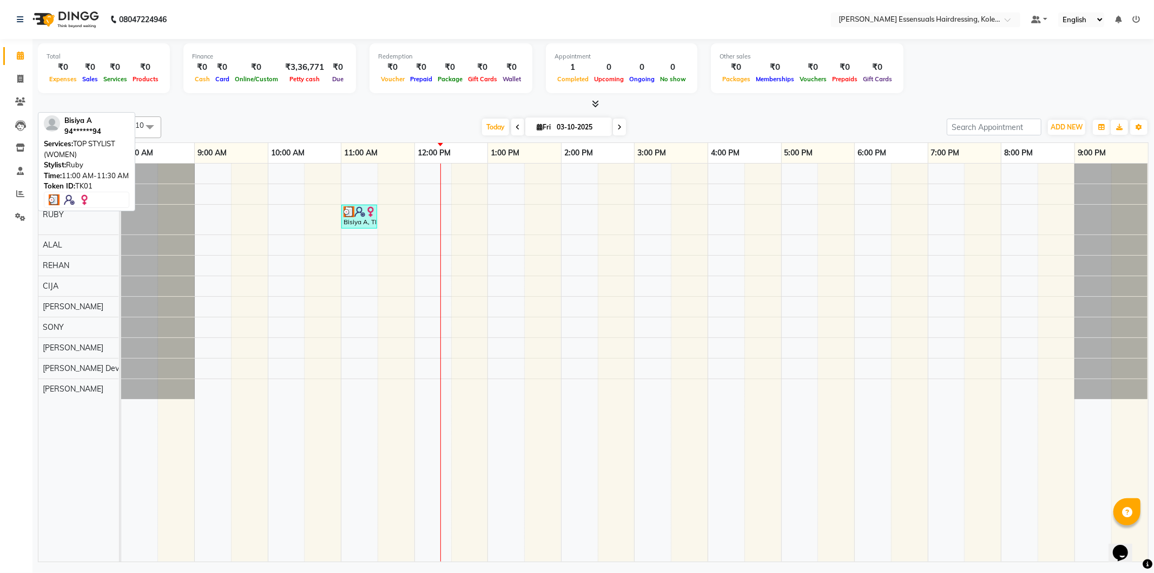
click at [355, 220] on div "Bisiya A, TK01, 11:00 AM-11:30 AM, TOP STYLIST (WOMEN)" at bounding box center [360, 216] width 34 height 21
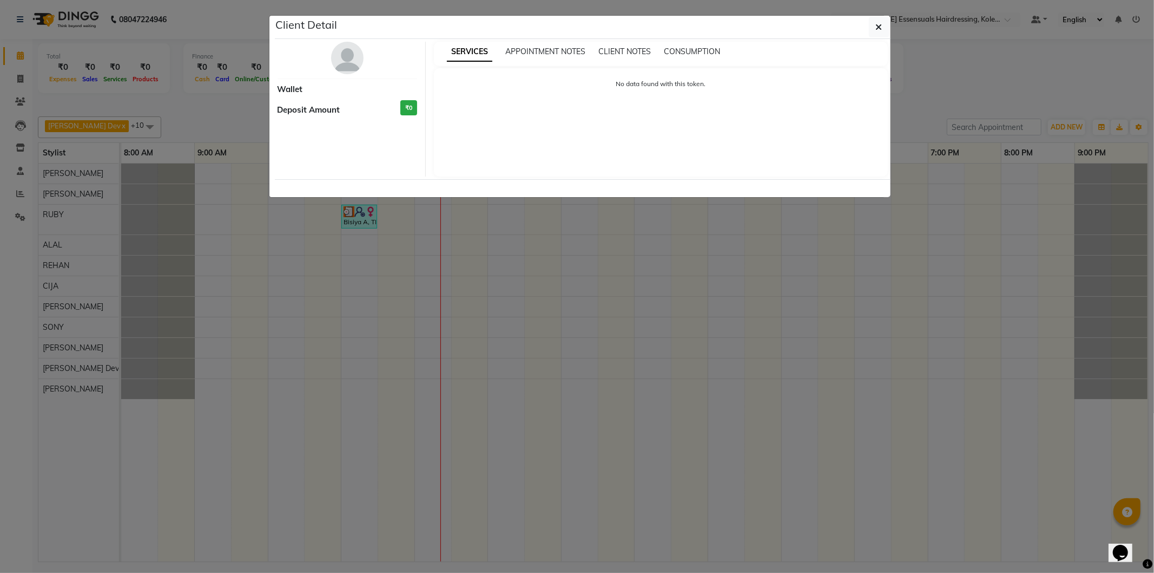
select select "3"
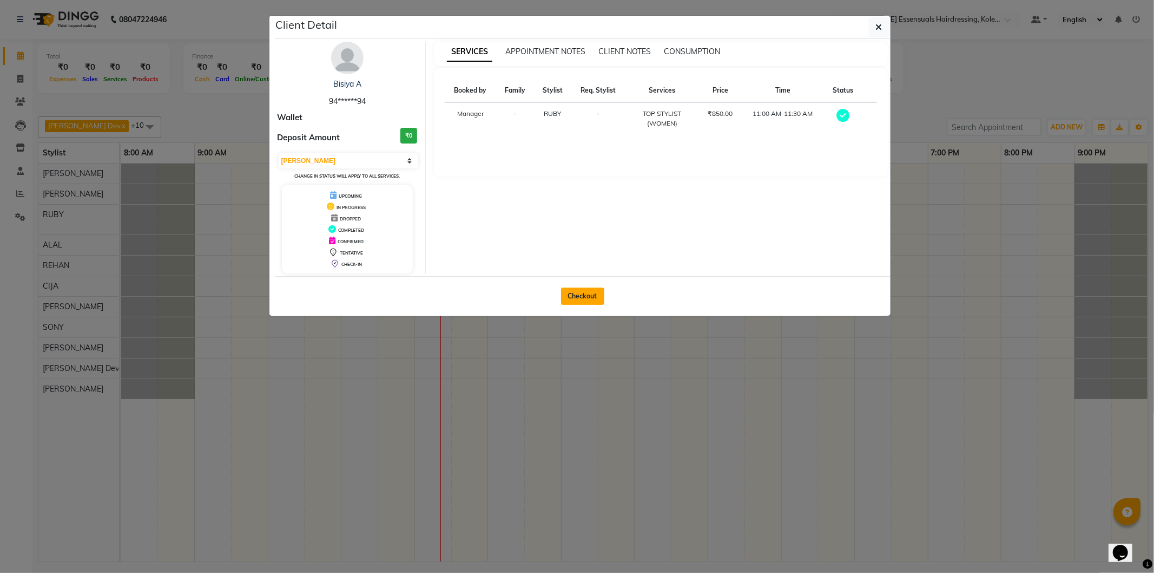
click at [576, 294] on button "Checkout" at bounding box center [582, 295] width 43 height 17
select select "service"
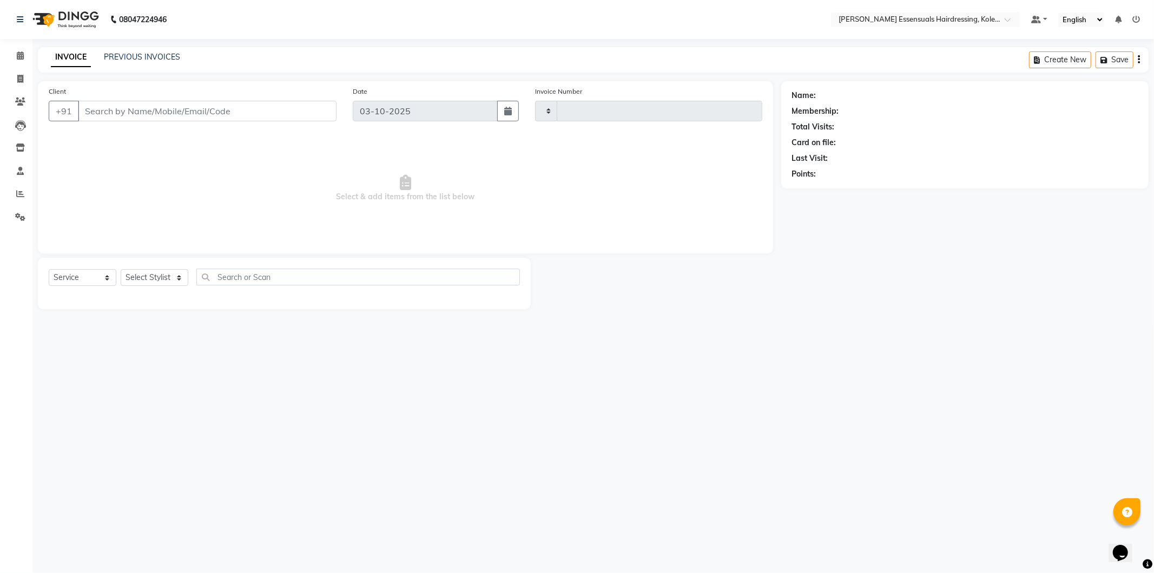
type input "1712"
select select "8281"
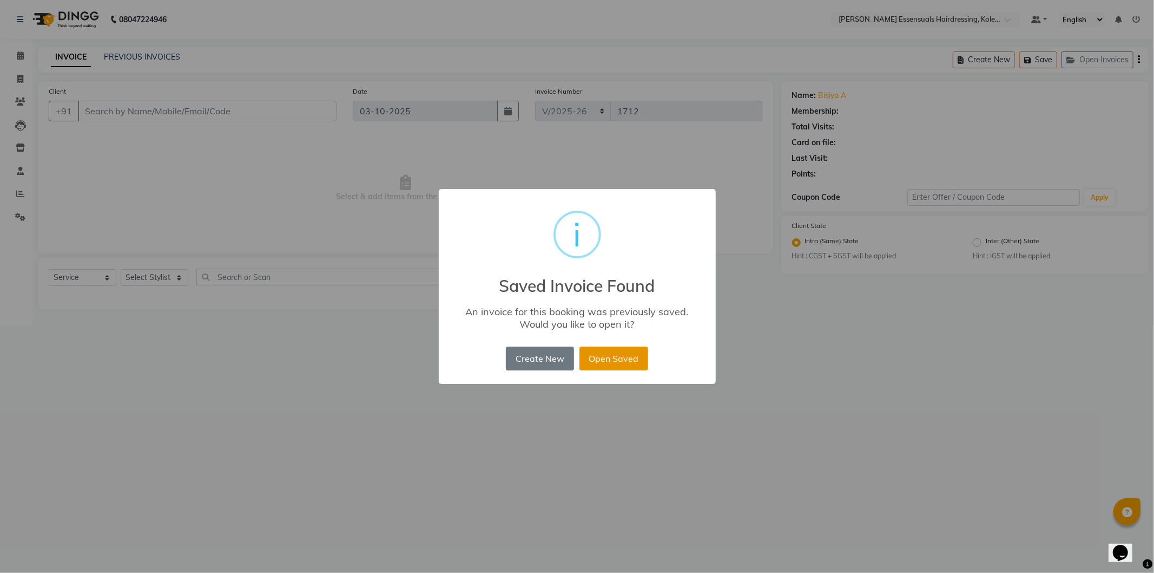
click at [588, 363] on button "Open Saved" at bounding box center [614, 358] width 69 height 24
type input "94******94"
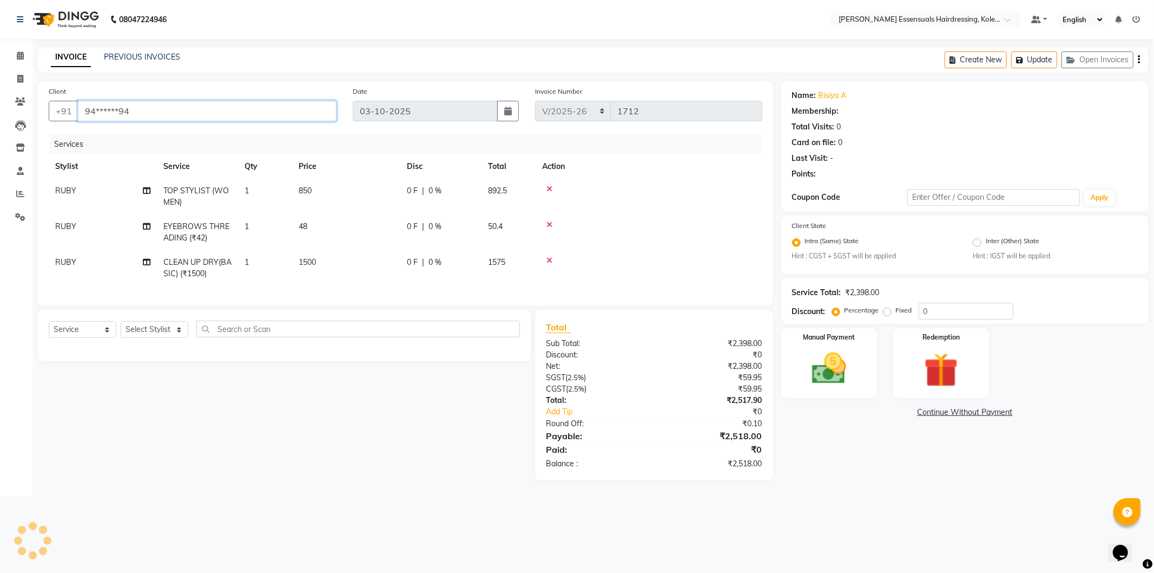
select select "1: Object"
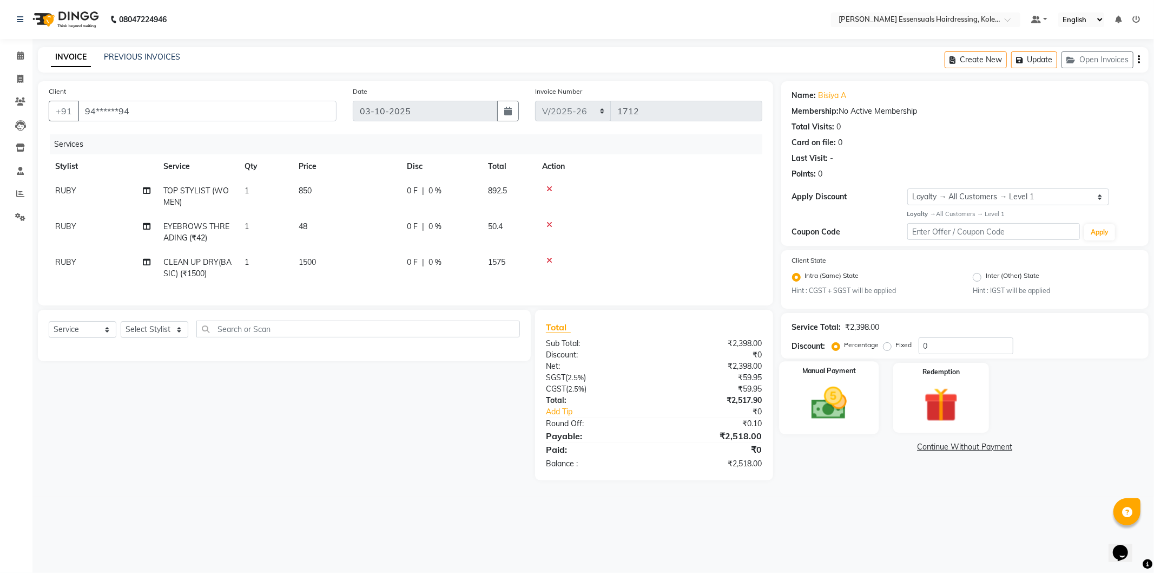
click at [850, 394] on img at bounding box center [830, 403] width 58 height 41
click at [900, 445] on span "CARD" at bounding box center [898, 447] width 23 height 12
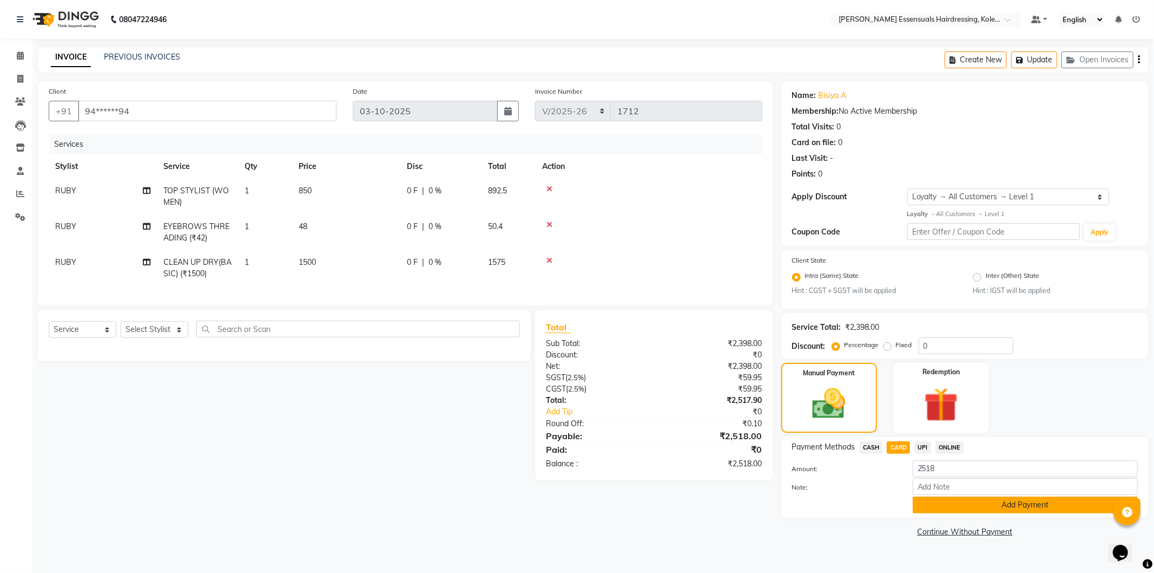
click at [984, 501] on button "Add Payment" at bounding box center [1025, 504] width 225 height 17
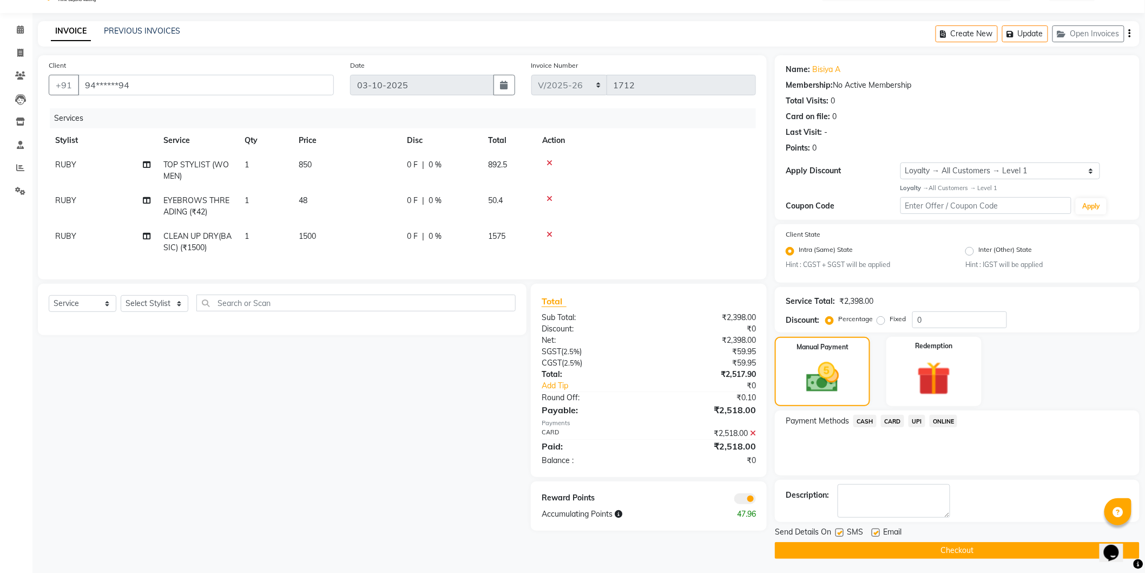
scroll to position [28, 0]
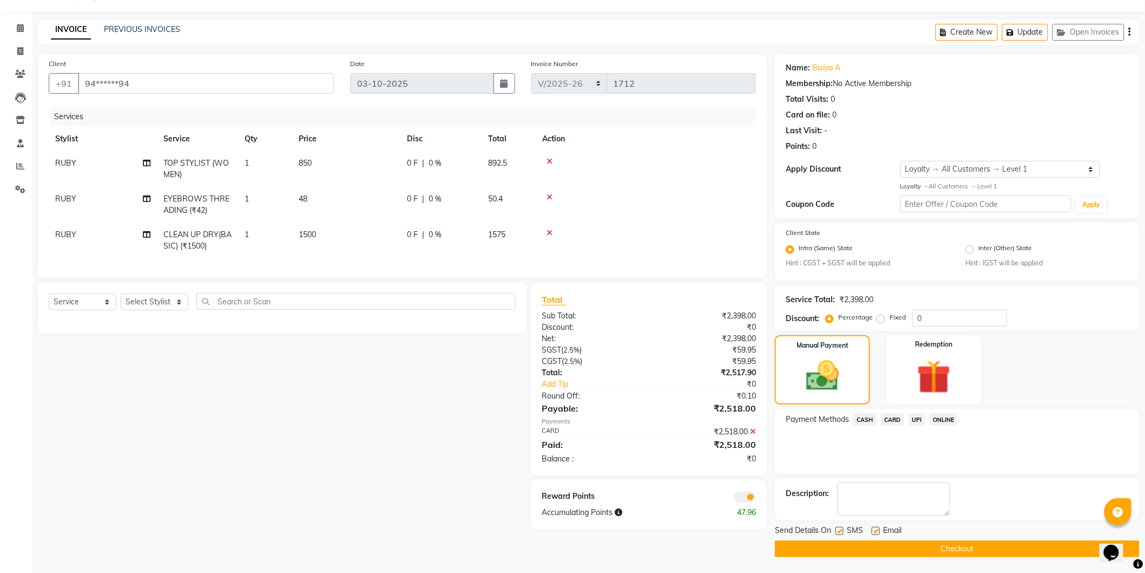
click at [890, 418] on span "CARD" at bounding box center [892, 419] width 23 height 12
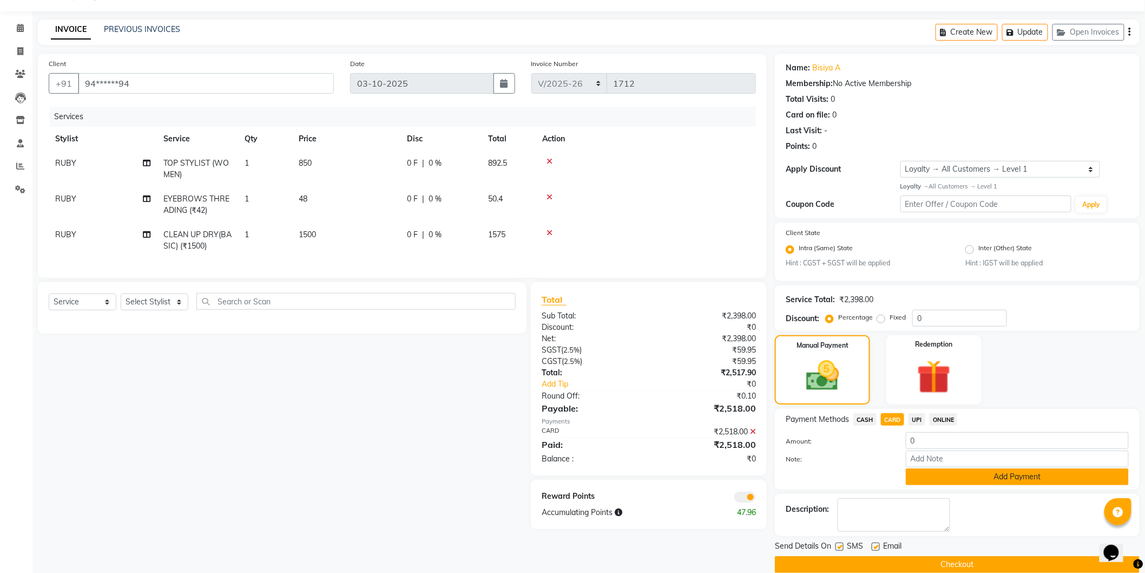
click at [995, 477] on button "Add Payment" at bounding box center [1017, 476] width 223 height 17
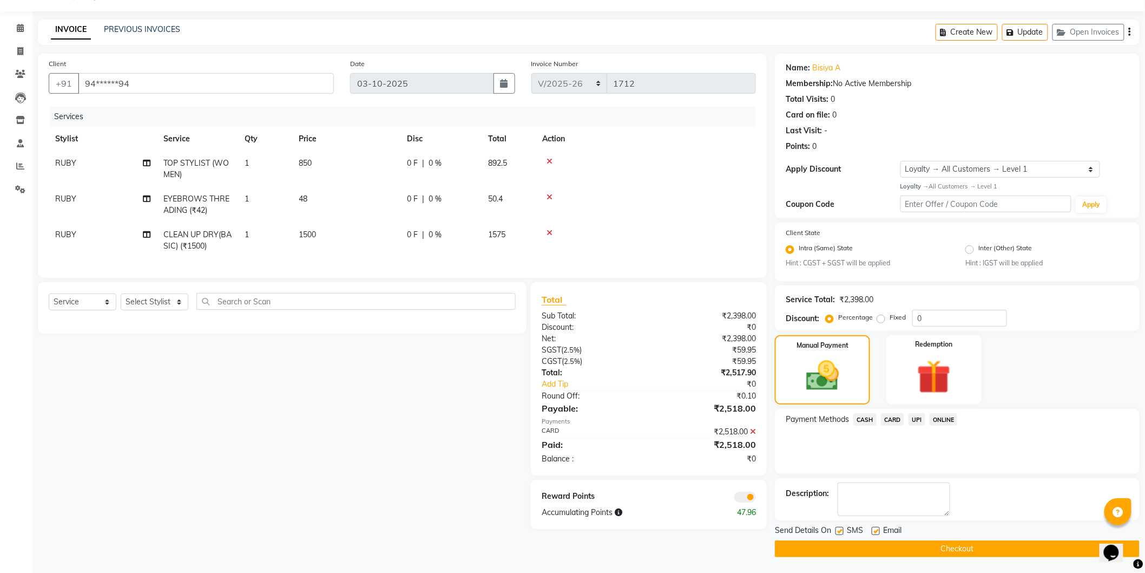
click at [988, 548] on button "Checkout" at bounding box center [957, 548] width 365 height 17
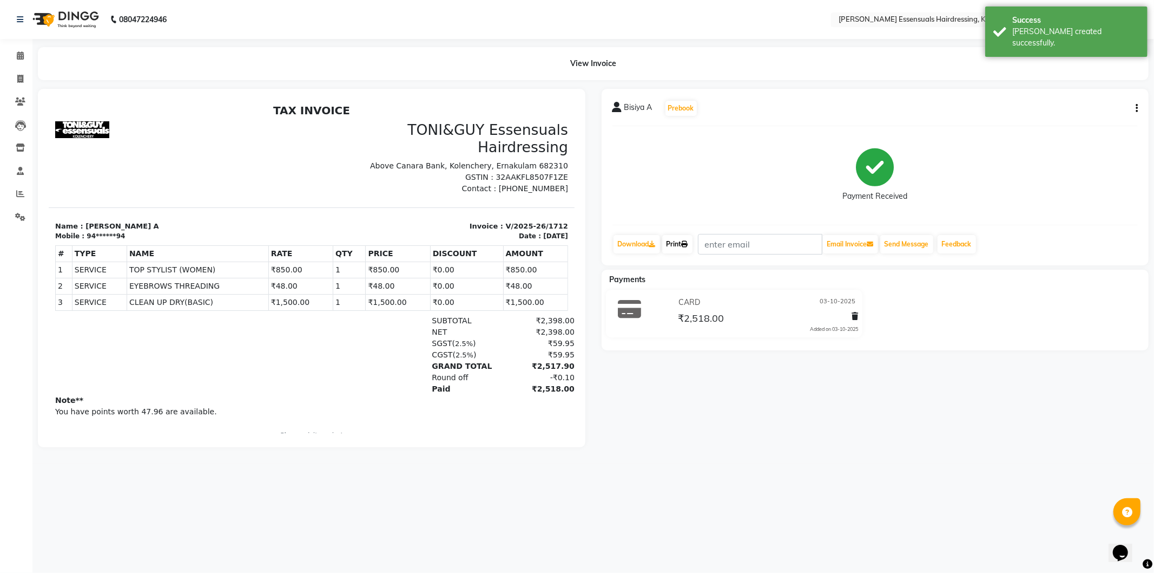
click at [688, 242] on icon at bounding box center [685, 244] width 6 height 6
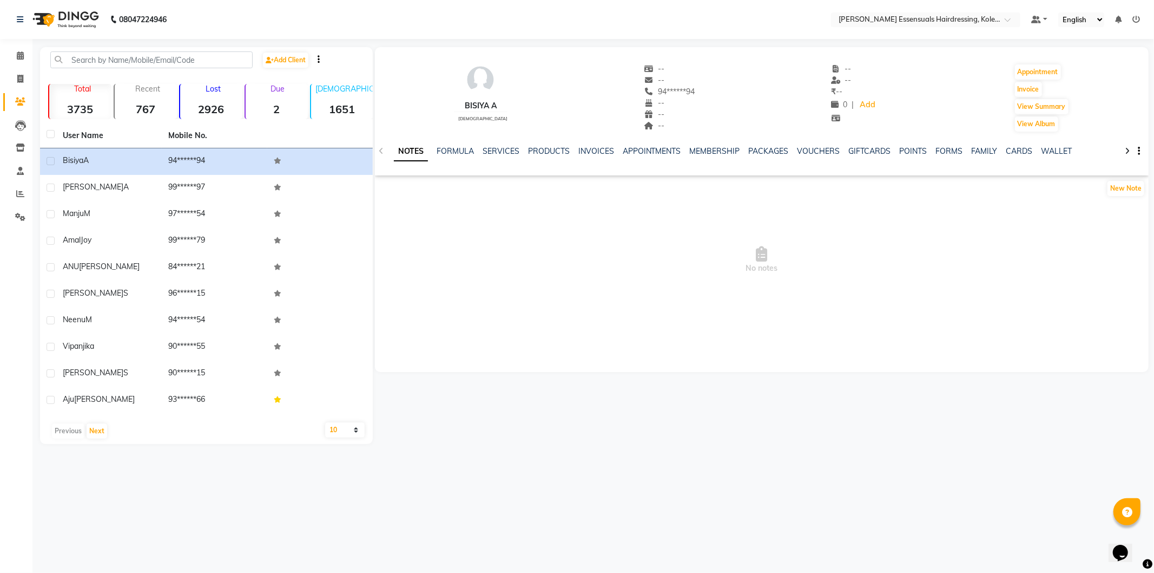
drag, startPoint x: 643, startPoint y: 90, endPoint x: 706, endPoint y: 89, distance: 62.8
click at [706, 89] on div "Bisiya A [DEMOGRAPHIC_DATA] -- -- 94******94 -- -- -- -- -- ₹ -- 0 | Add Appoin…" at bounding box center [762, 93] width 774 height 80
drag, startPoint x: 659, startPoint y: 89, endPoint x: 721, endPoint y: 293, distance: 213.0
click at [721, 293] on span "No notes" at bounding box center [762, 260] width 774 height 108
click at [1140, 155] on div "NOTES FORMULA SERVICES PRODUCTS INVOICES APPOINTMENTS MEMBERSHIP PACKAGES VOUCH…" at bounding box center [762, 151] width 774 height 37
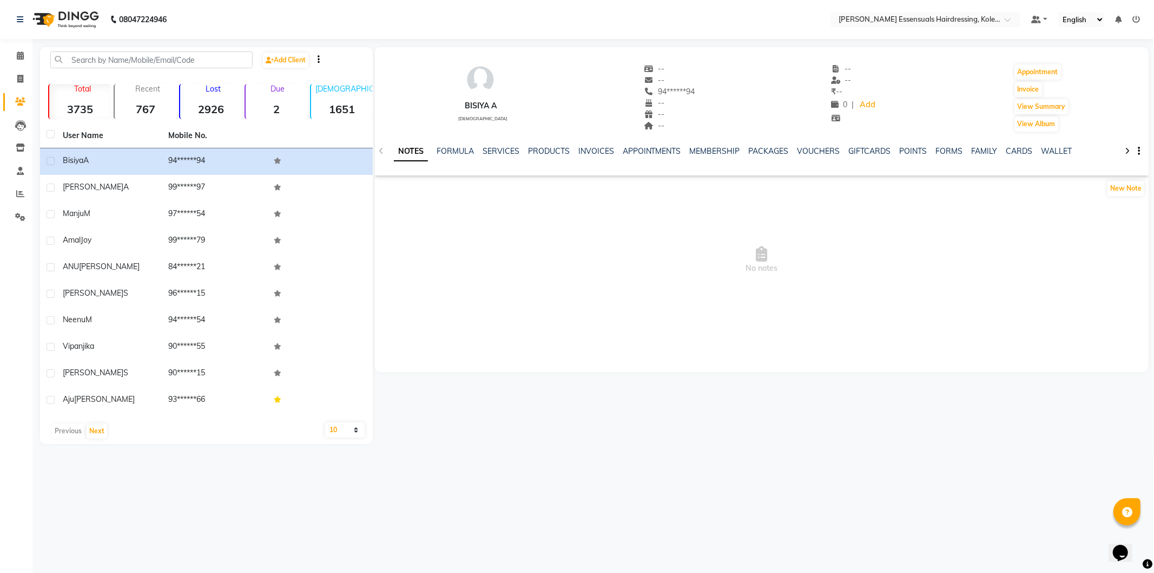
click at [1138, 153] on button "button" at bounding box center [1137, 151] width 6 height 11
drag, startPoint x: 1047, startPoint y: 235, endPoint x: 966, endPoint y: 211, distance: 84.6
click at [1046, 235] on span "No notes" at bounding box center [762, 260] width 774 height 108
click at [464, 150] on link "FORMULA" at bounding box center [455, 151] width 37 height 10
click at [494, 150] on link "SERVICES" at bounding box center [500, 151] width 37 height 10
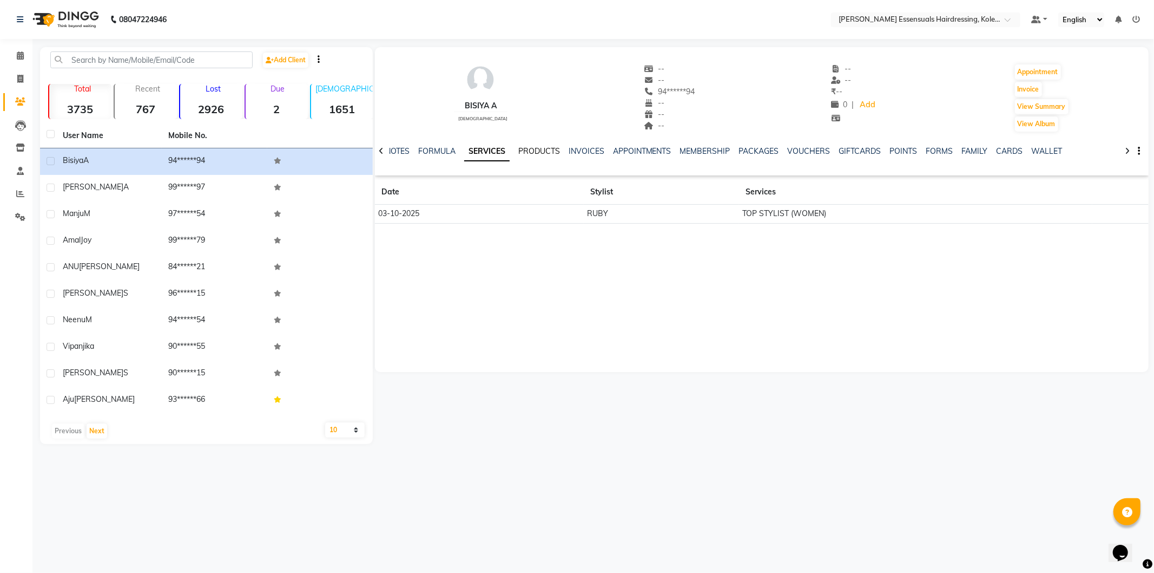
click at [533, 155] on link "PRODUCTS" at bounding box center [540, 151] width 42 height 10
click at [575, 157] on div "NOTES FORMULA SERVICES PRODUCTS INVOICES APPOINTMENTS MEMBERSHIP PACKAGES VOUCH…" at bounding box center [749, 156] width 710 height 20
click at [580, 152] on link "INVOICES" at bounding box center [579, 151] width 36 height 10
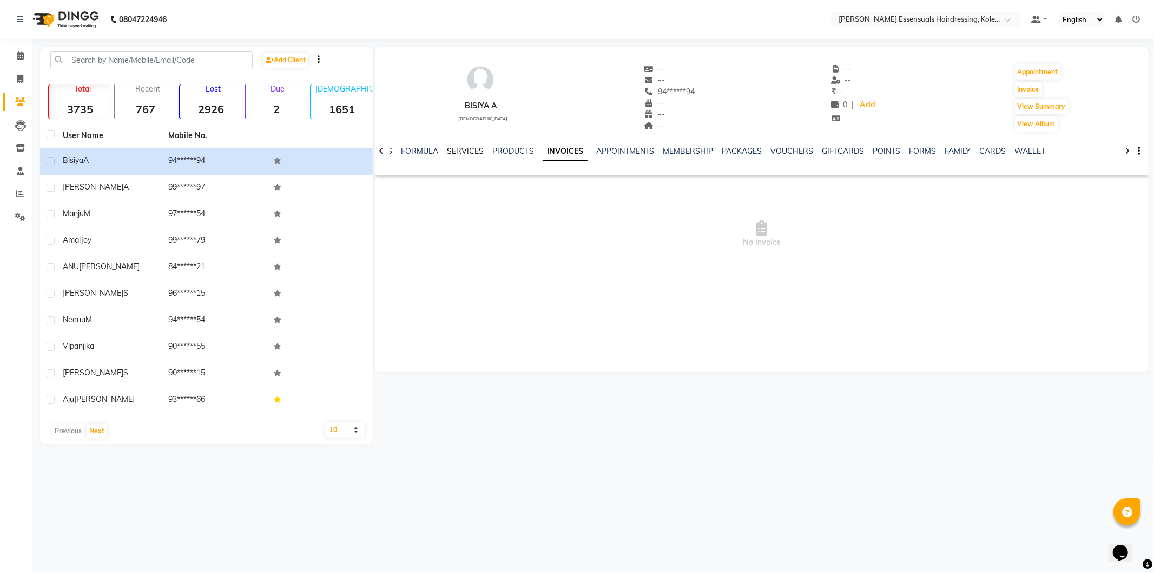
click at [462, 154] on link "SERVICES" at bounding box center [465, 151] width 37 height 10
